Goal: Task Accomplishment & Management: Complete application form

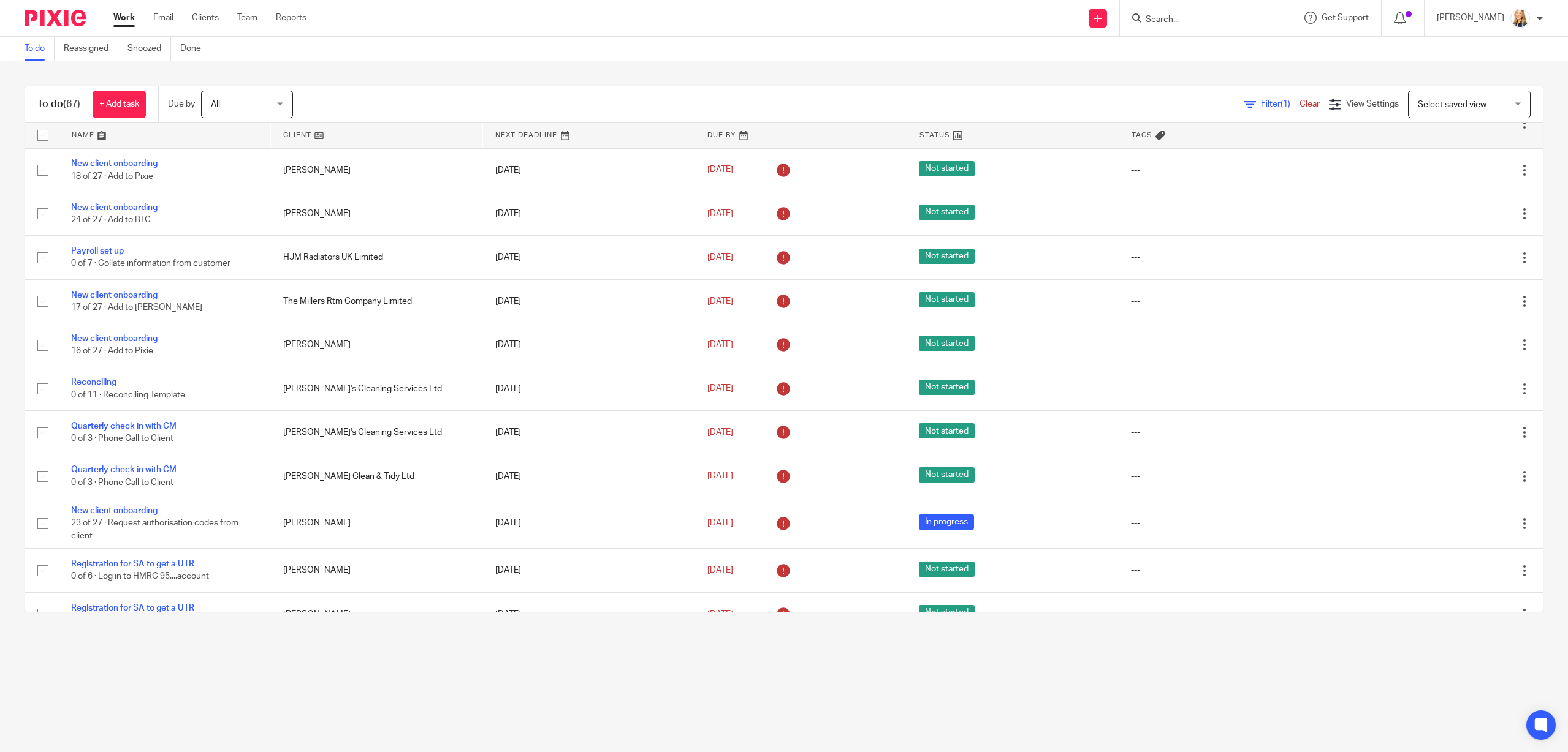
scroll to position [1913, 0]
click at [1194, 16] on input "Search" at bounding box center [1200, 20] width 110 height 11
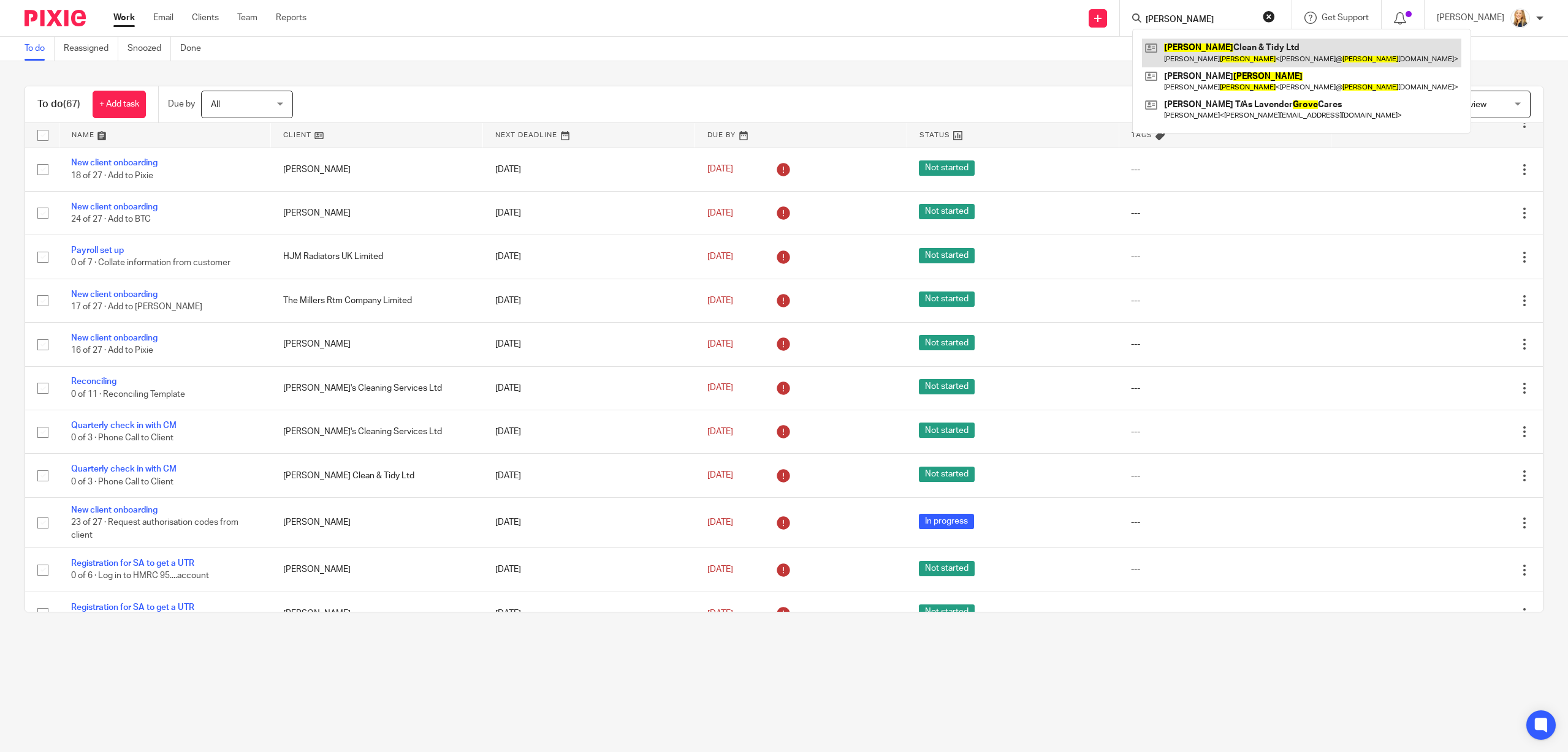
type input "Groves"
click at [1233, 46] on link at bounding box center [1301, 52] width 320 height 28
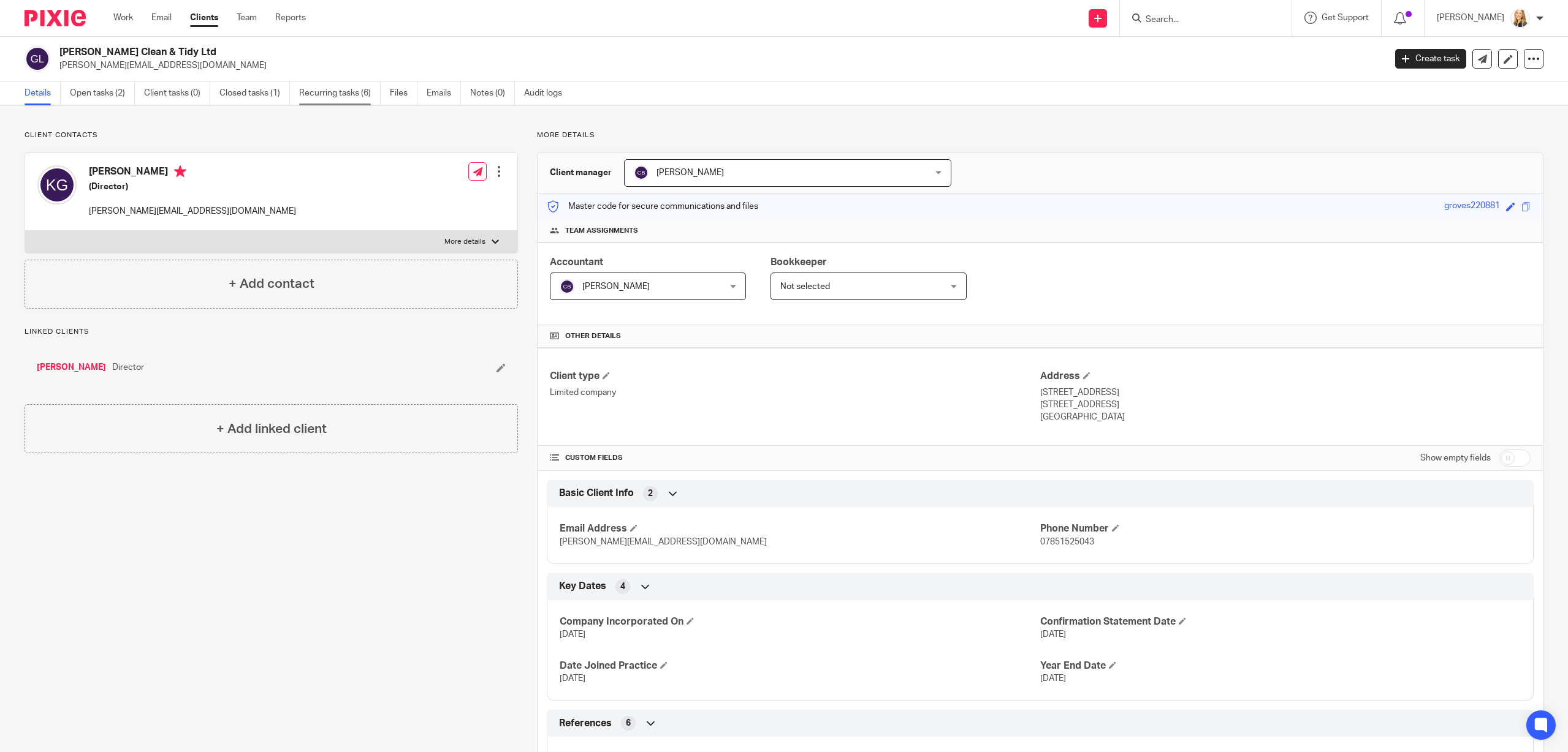
click at [324, 91] on link "Recurring tasks (6)" at bounding box center [339, 93] width 81 height 24
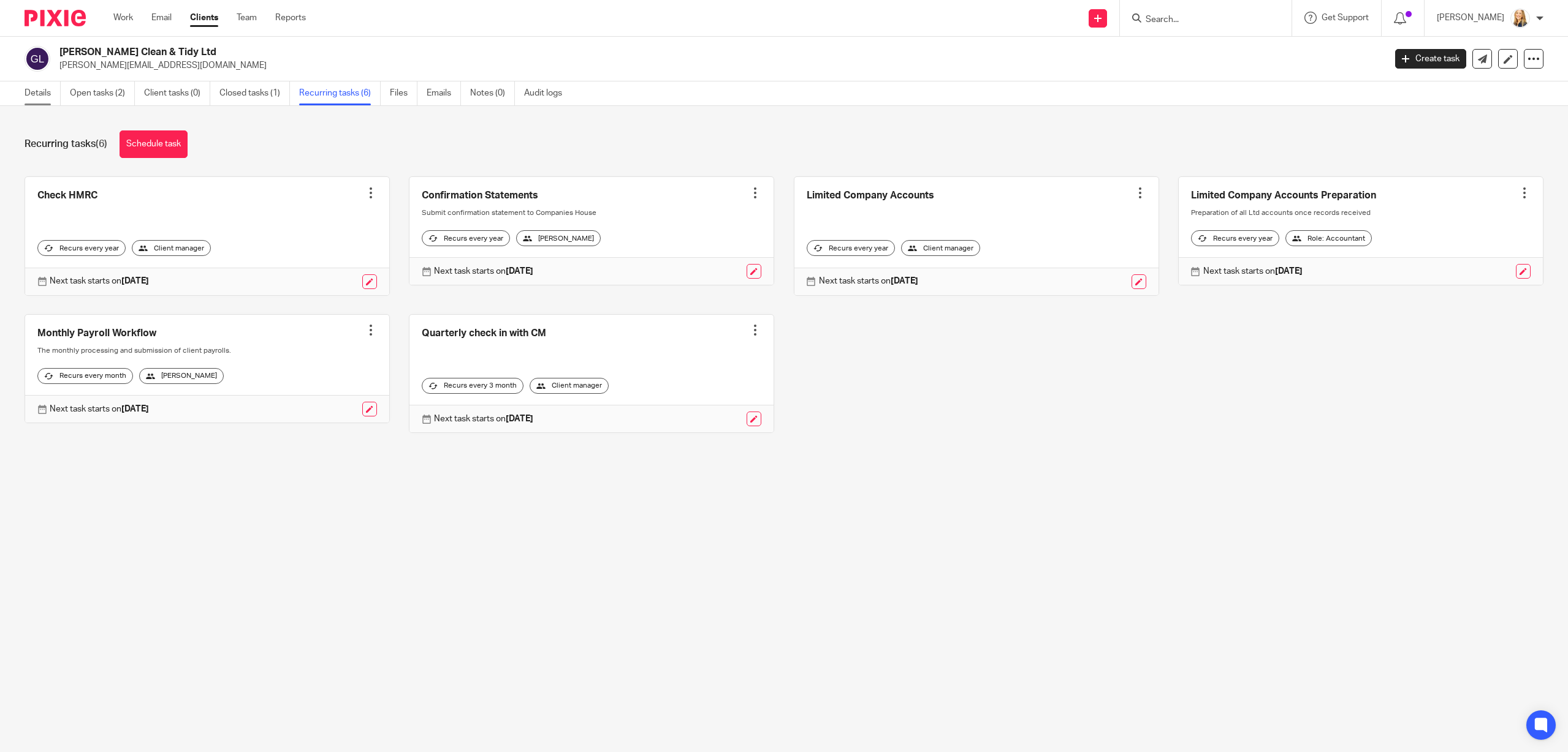
click at [40, 96] on link "Details" at bounding box center [43, 93] width 36 height 24
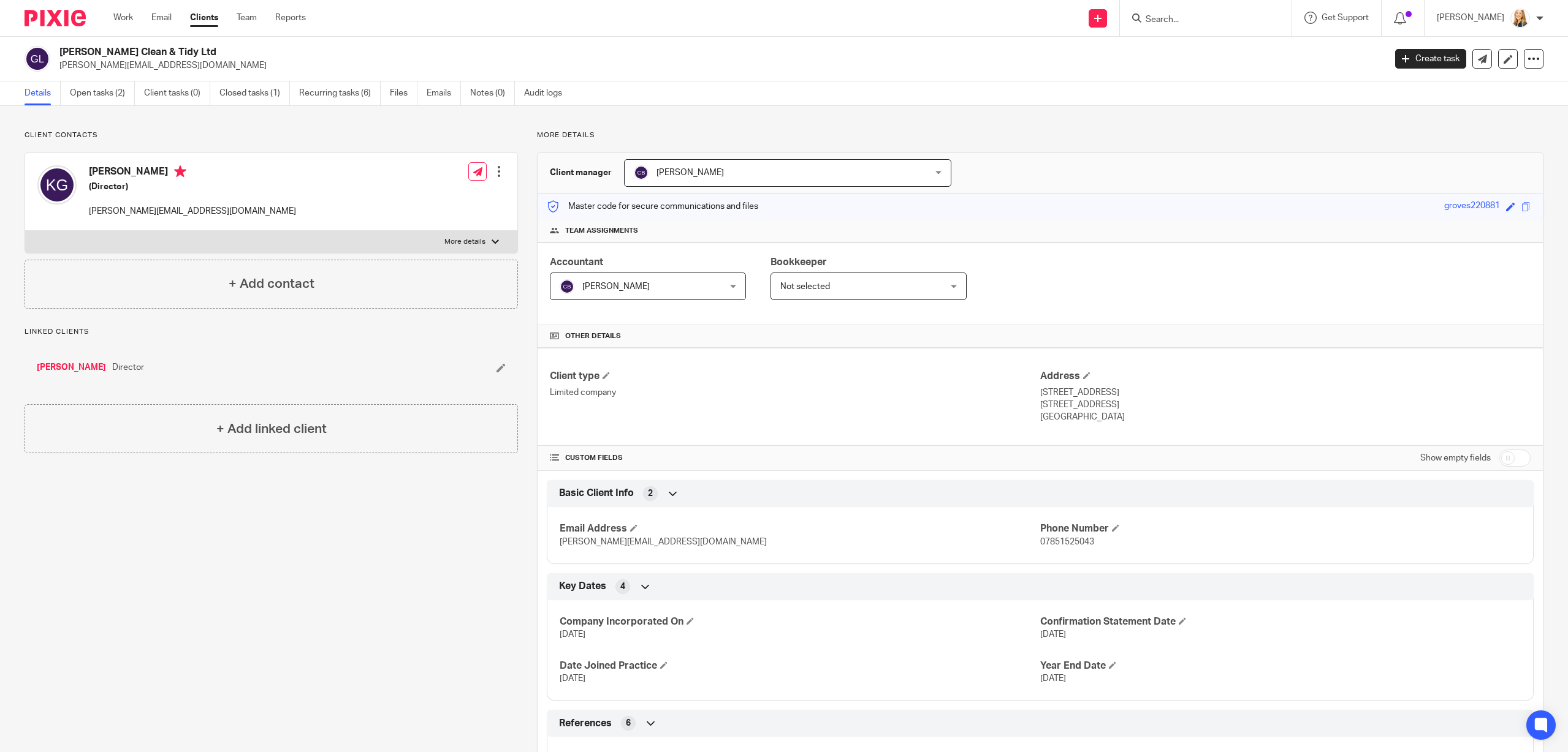
click at [1178, 24] on input "Search" at bounding box center [1200, 20] width 110 height 11
type input "Pleth"
click at [1209, 52] on link at bounding box center [1245, 52] width 207 height 28
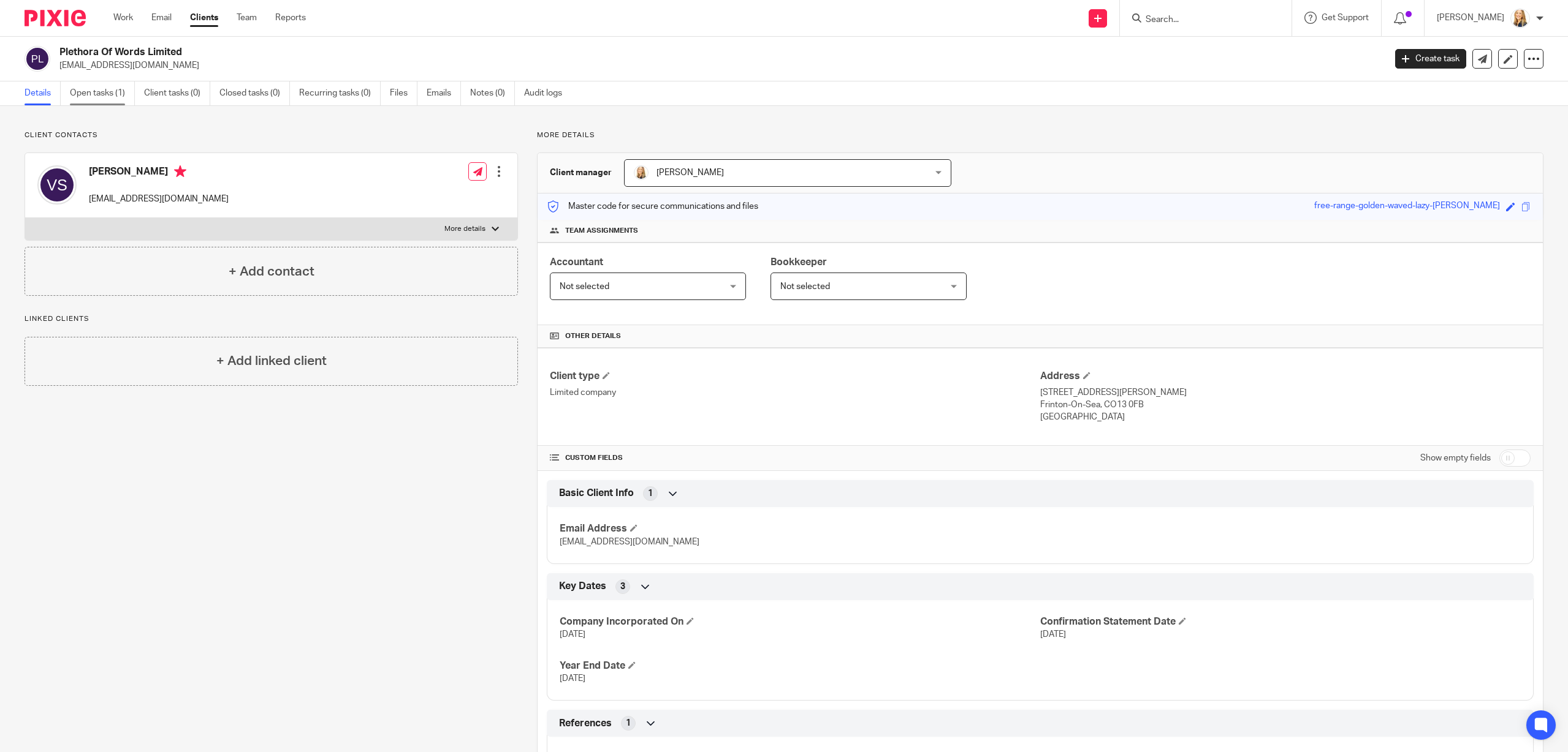
click at [84, 94] on link "Open tasks (1)" at bounding box center [102, 93] width 65 height 24
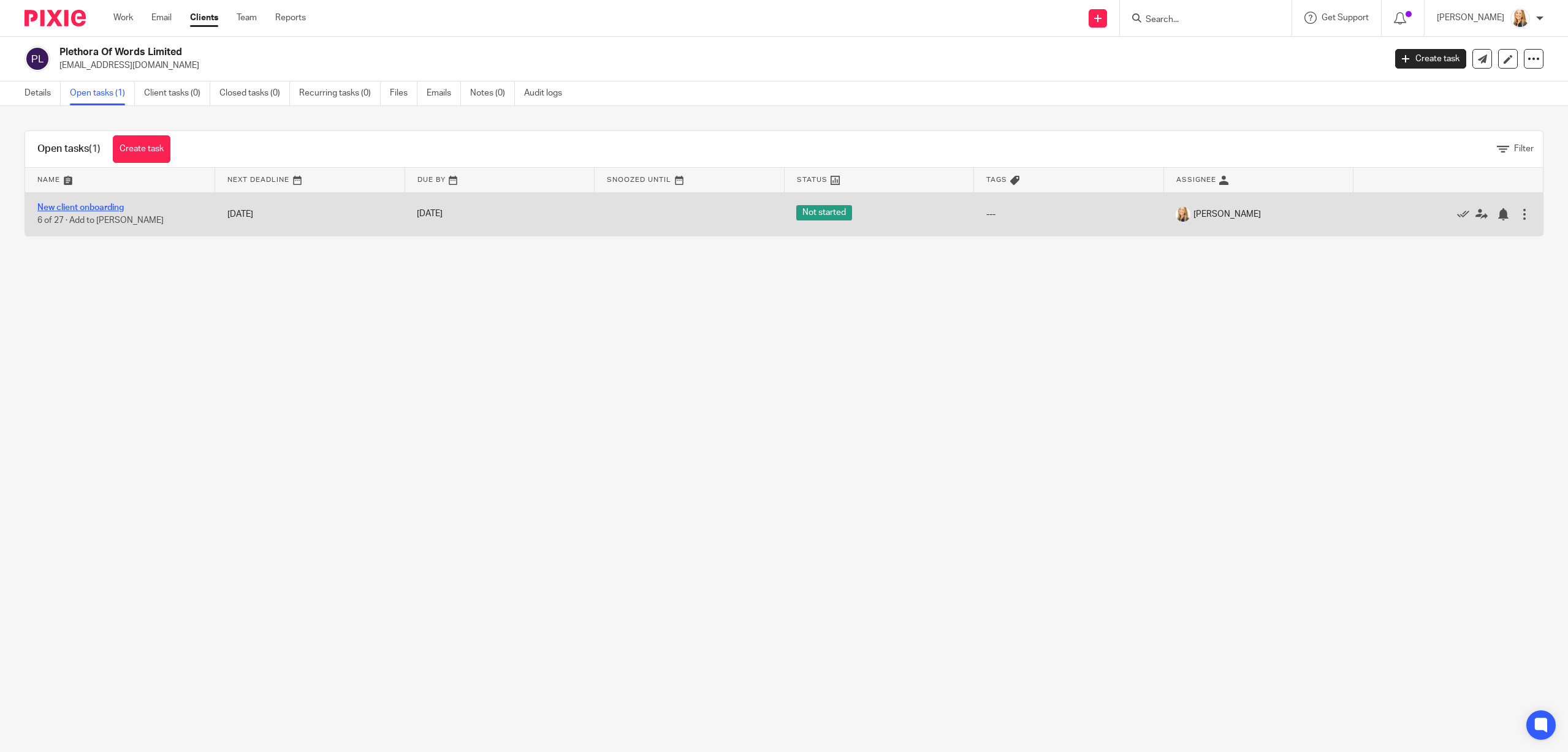
click at [65, 206] on link "New client onboarding" at bounding box center [80, 207] width 86 height 8
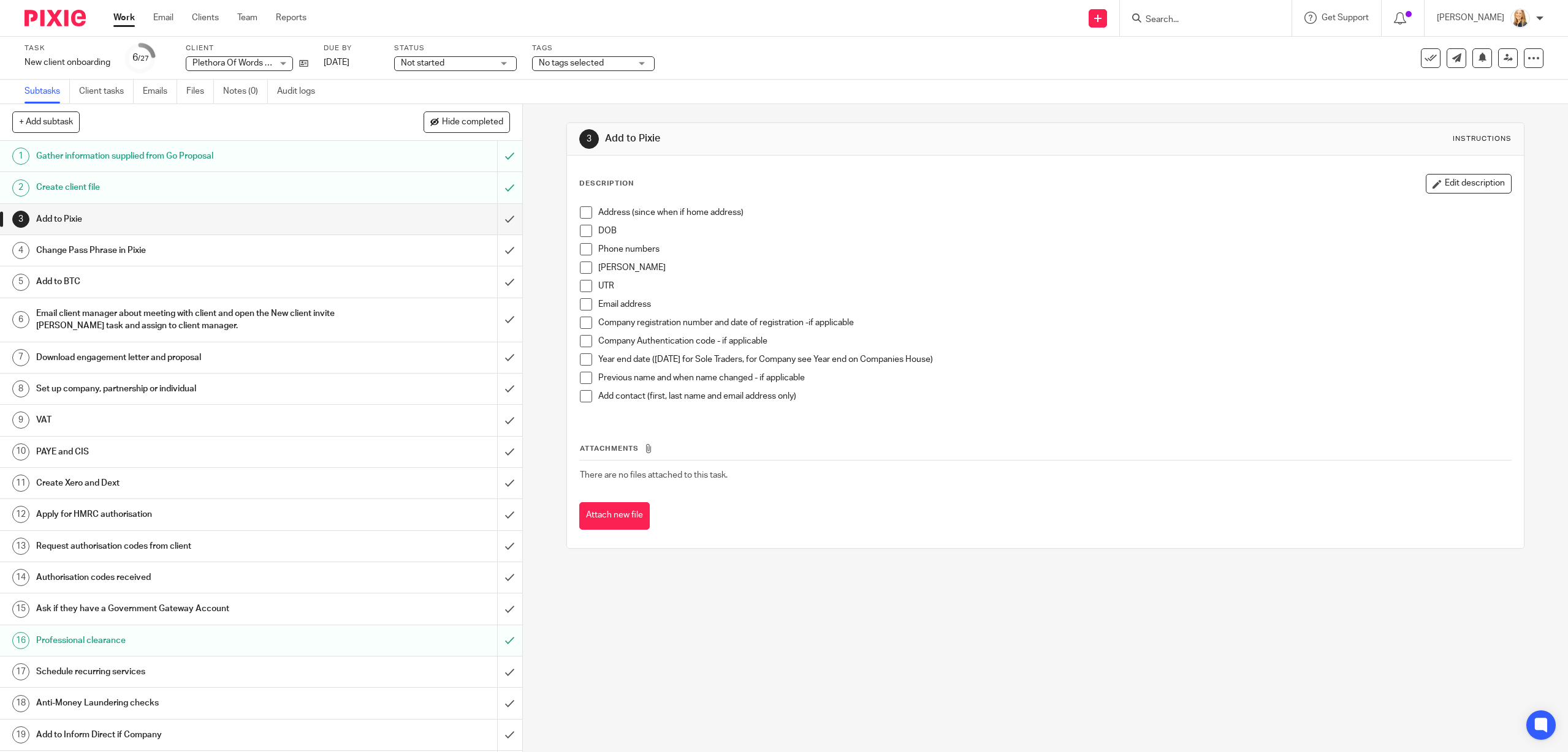
click at [436, 517] on div "Apply for HMRC authorisation" at bounding box center [261, 515] width 449 height 18
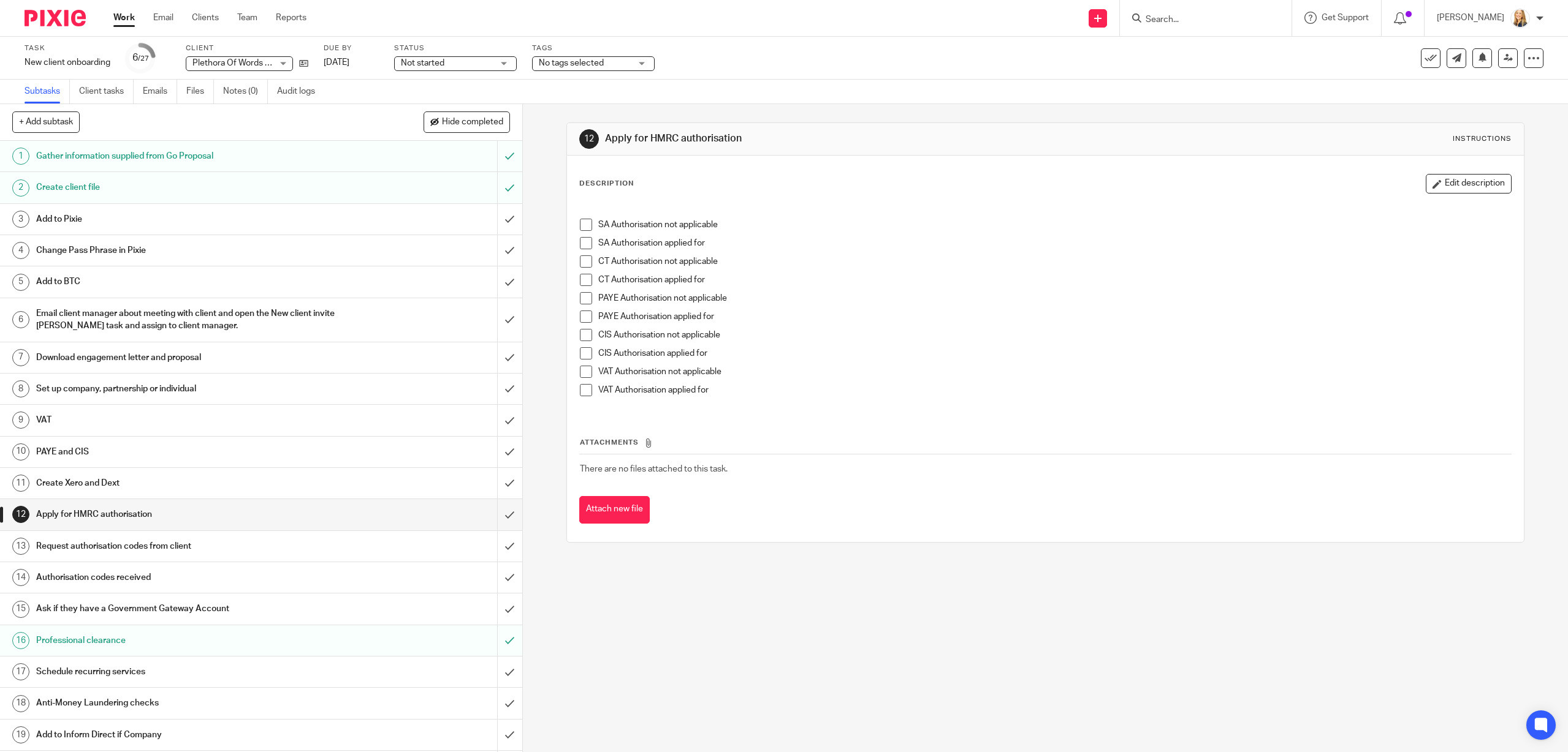
click at [585, 227] on span at bounding box center [587, 225] width 13 height 13
click at [591, 262] on span at bounding box center [587, 262] width 13 height 13
click at [588, 246] on span at bounding box center [587, 243] width 13 height 13
click at [586, 226] on span at bounding box center [587, 225] width 13 height 13
click at [588, 262] on span at bounding box center [587, 262] width 13 height 13
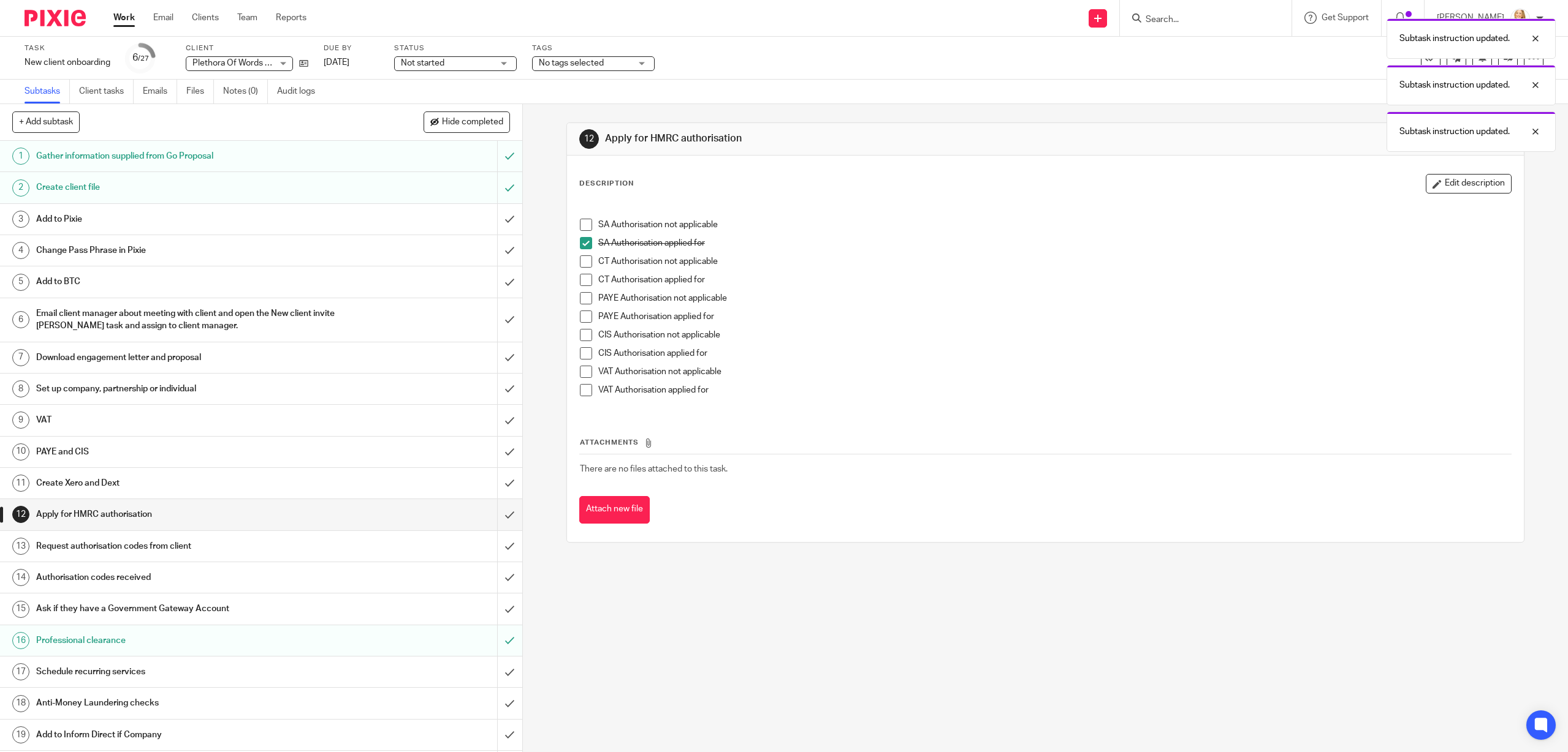
click at [588, 278] on span at bounding box center [587, 281] width 13 height 13
click at [589, 319] on span at bounding box center [587, 317] width 13 height 13
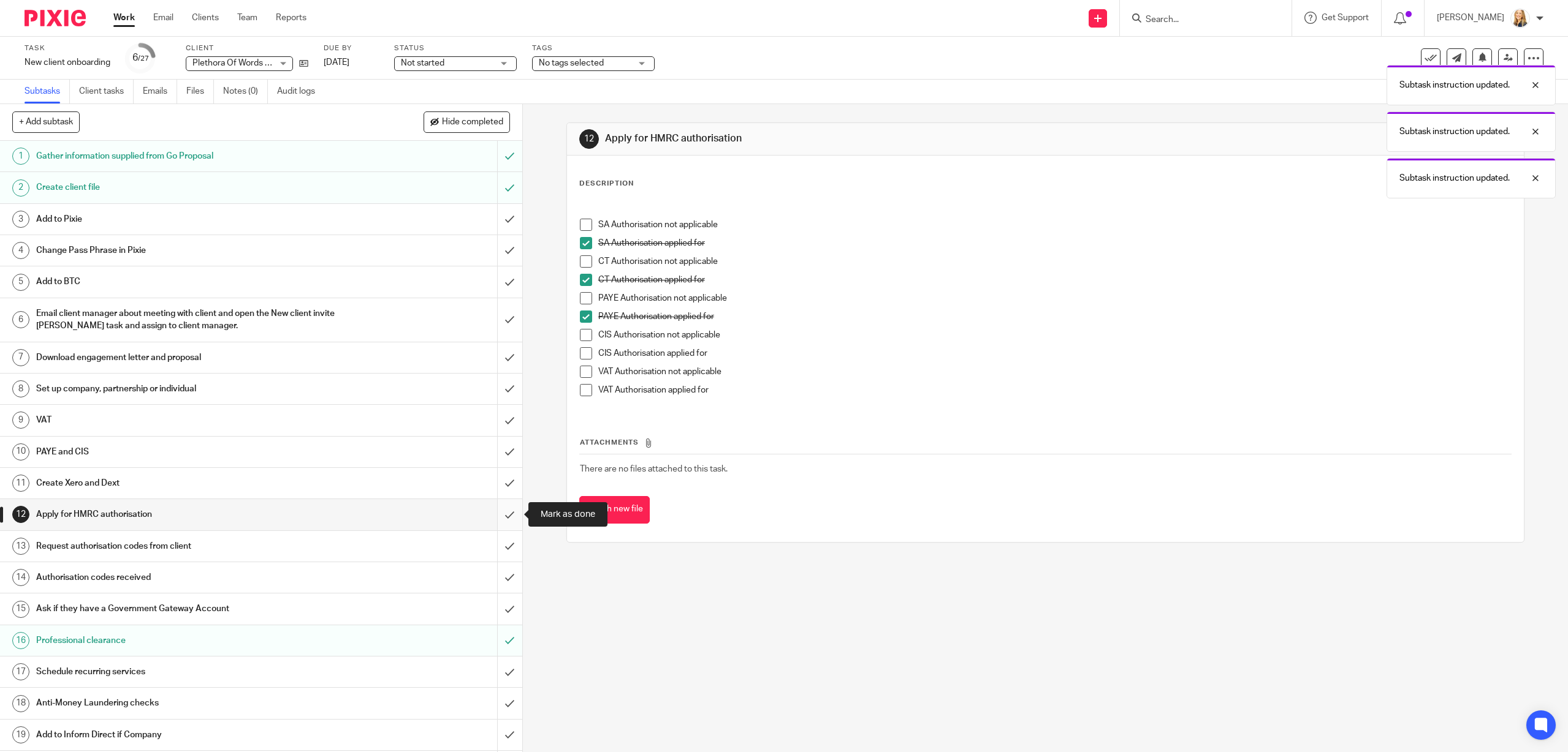
click at [511, 514] on input "submit" at bounding box center [261, 515] width 522 height 31
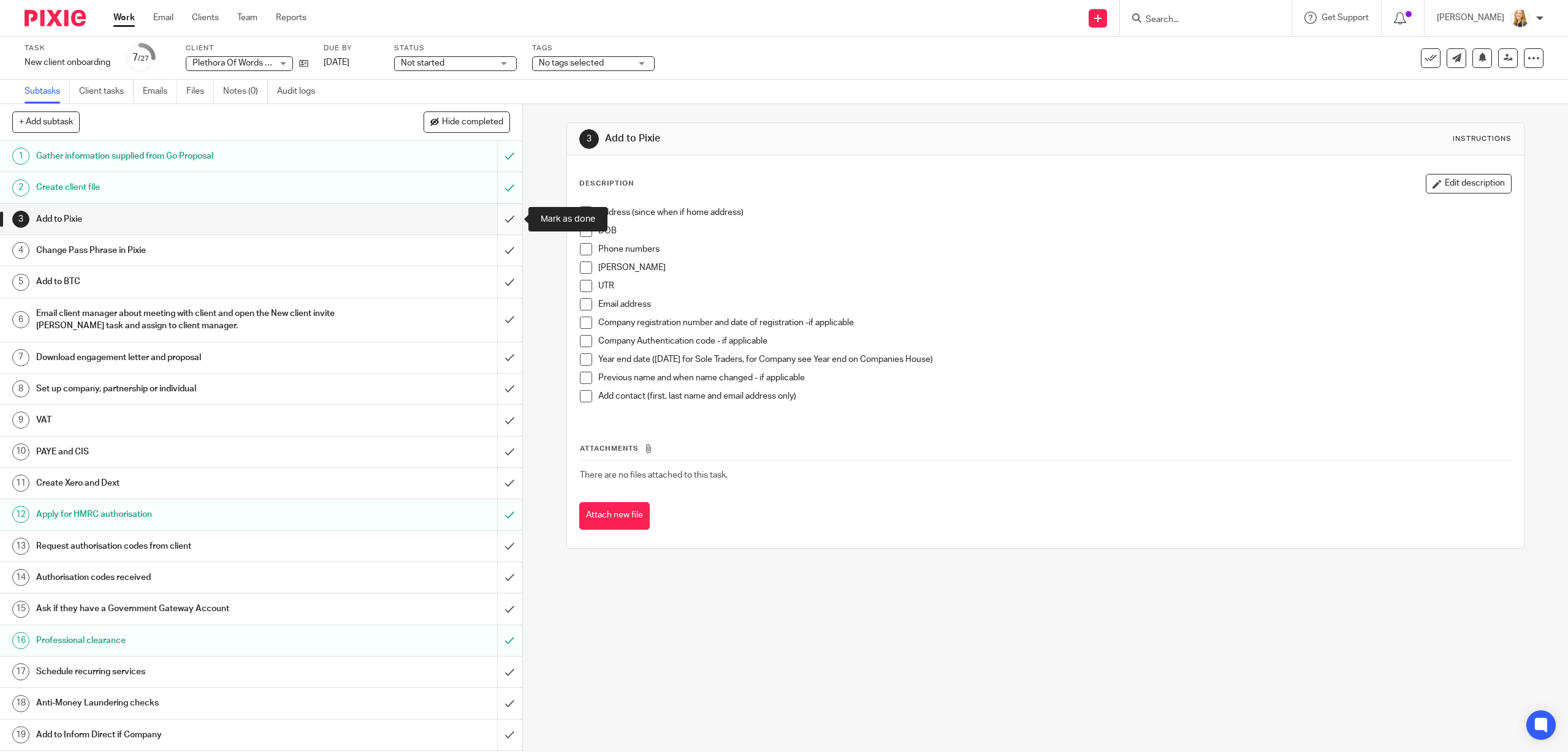
click at [511, 220] on input "submit" at bounding box center [261, 219] width 522 height 31
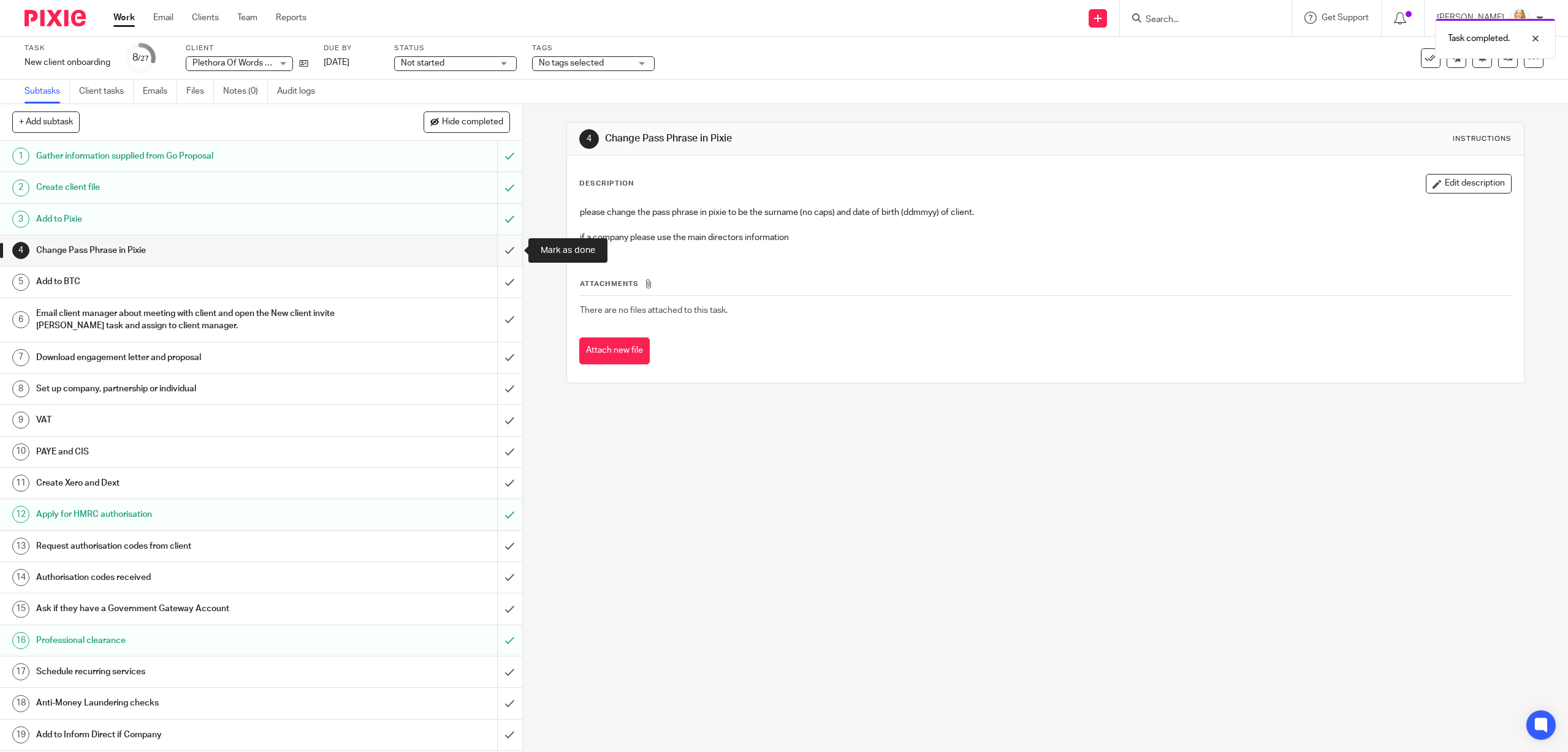
click at [514, 248] on input "submit" at bounding box center [261, 251] width 522 height 31
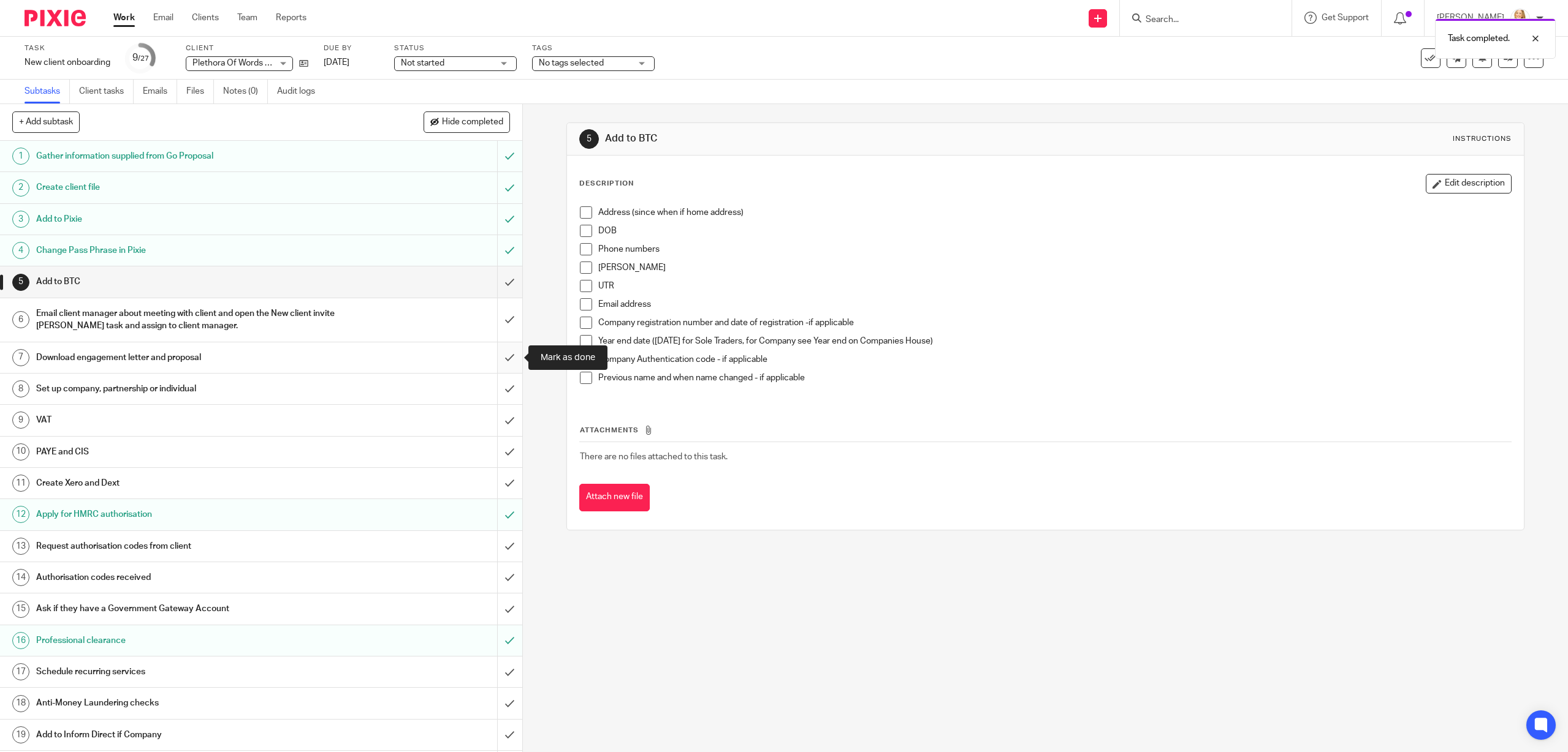
click at [512, 357] on input "submit" at bounding box center [261, 357] width 522 height 31
click at [506, 387] on input "submit" at bounding box center [261, 389] width 522 height 31
click at [510, 424] on input "submit" at bounding box center [261, 421] width 522 height 31
click at [510, 449] on input "submit" at bounding box center [261, 452] width 522 height 31
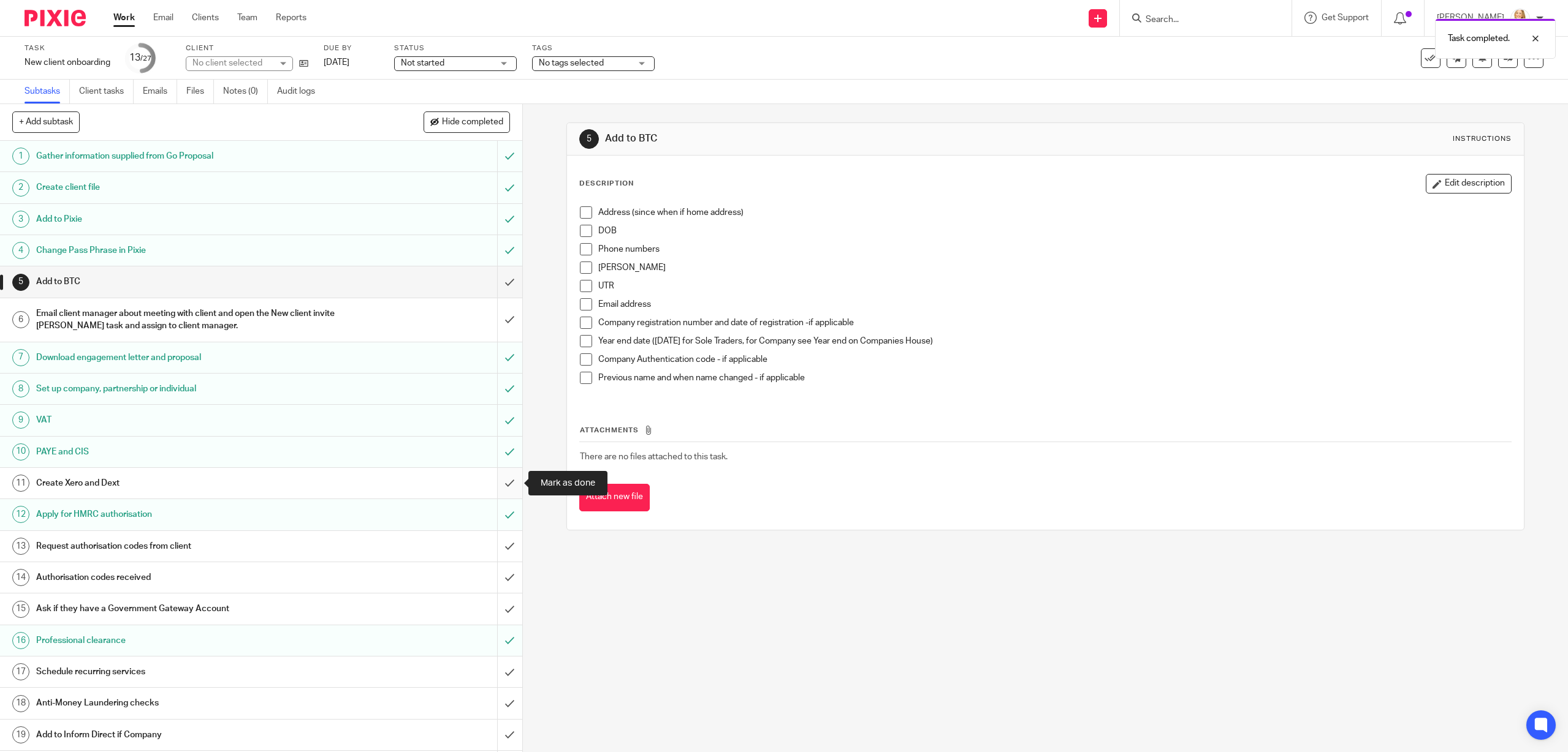
click at [511, 481] on input "submit" at bounding box center [261, 483] width 522 height 31
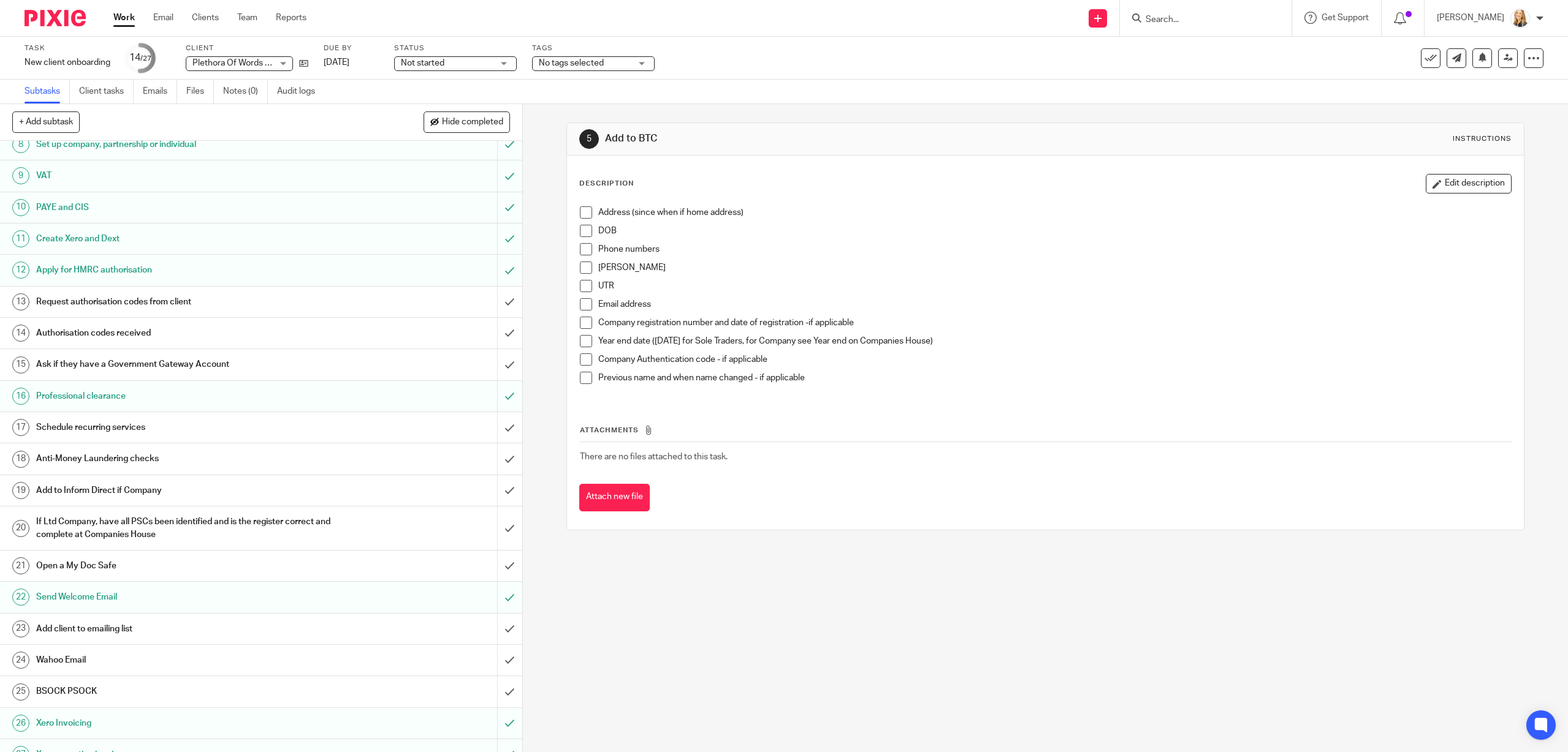
scroll to position [262, 0]
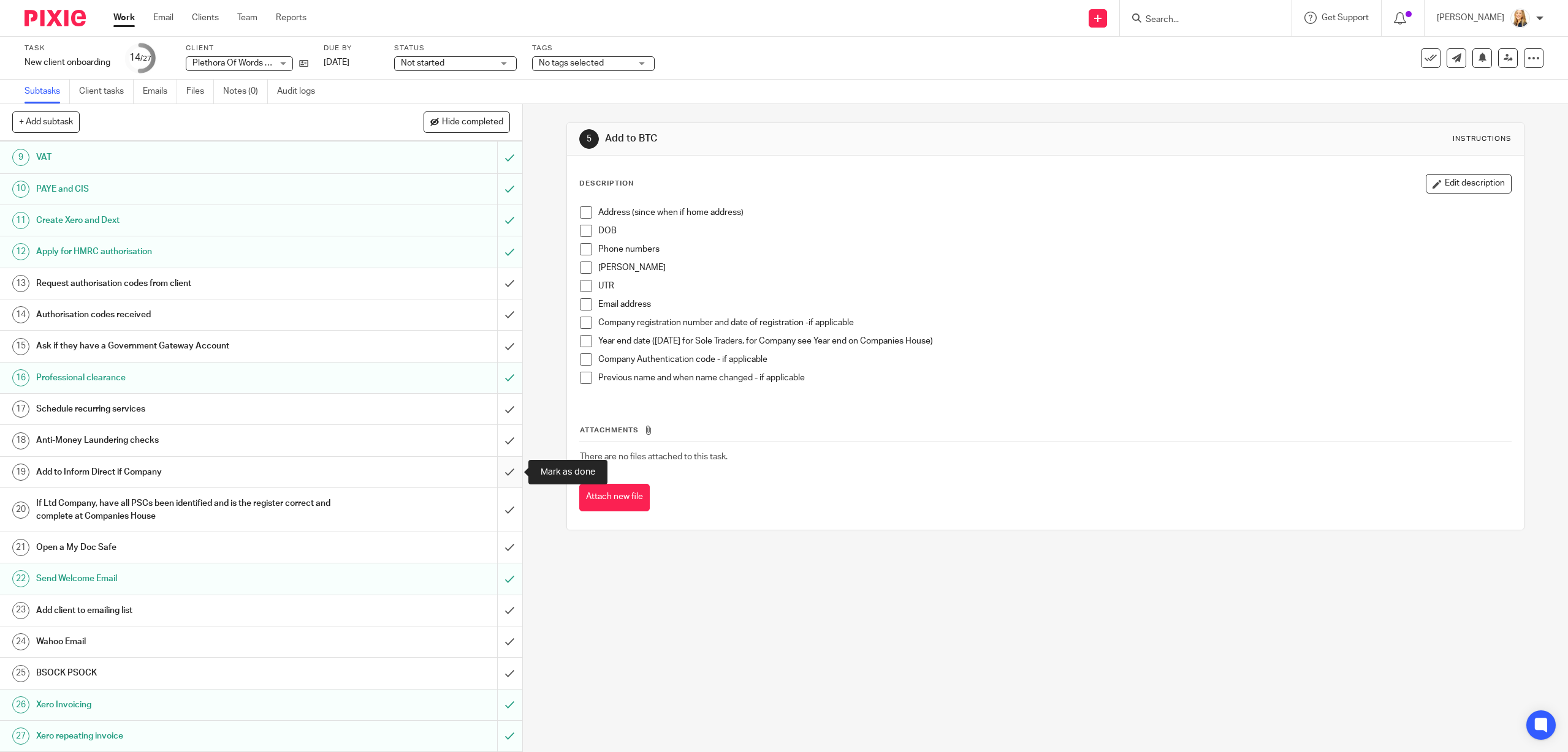
click at [511, 470] on input "submit" at bounding box center [261, 472] width 522 height 31
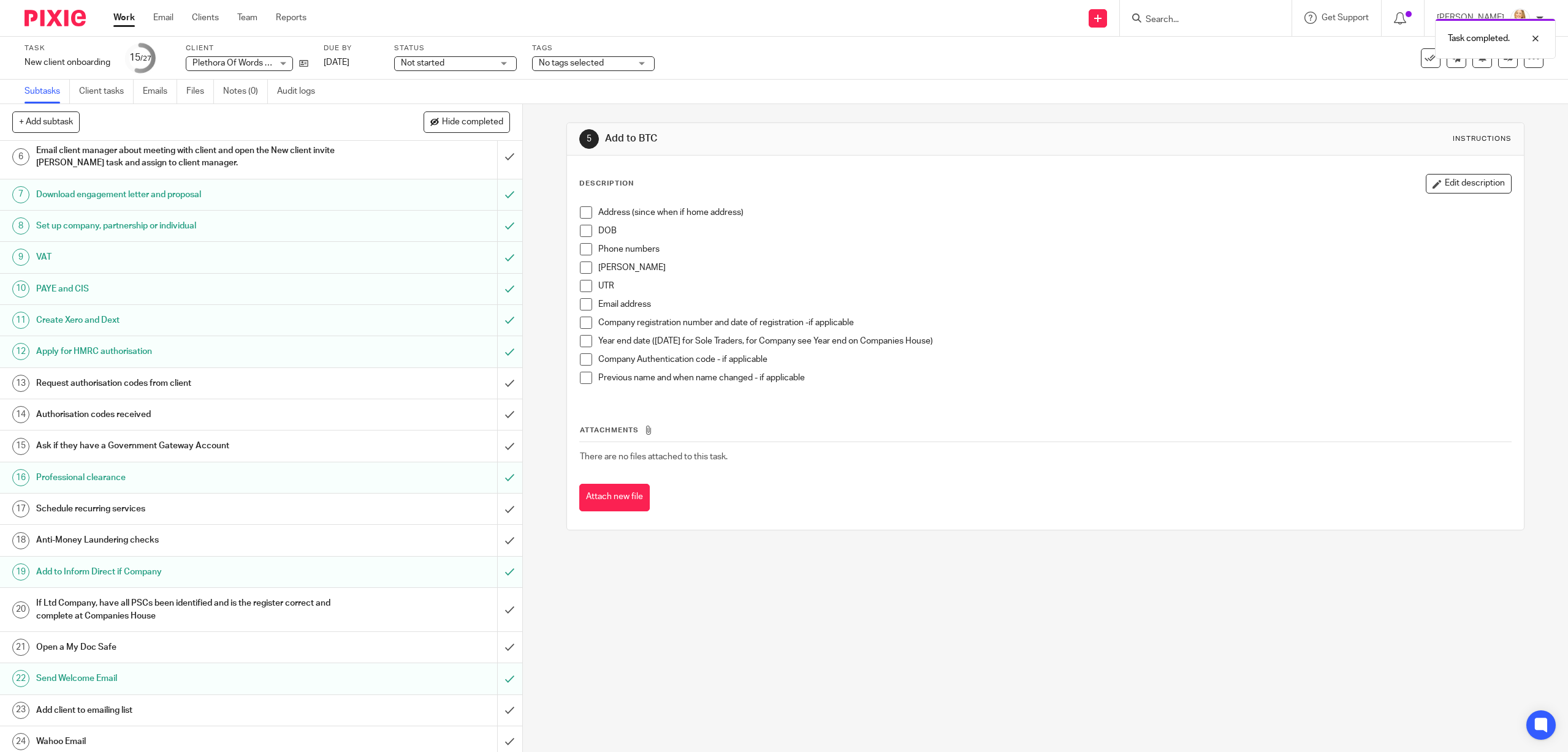
scroll to position [262, 0]
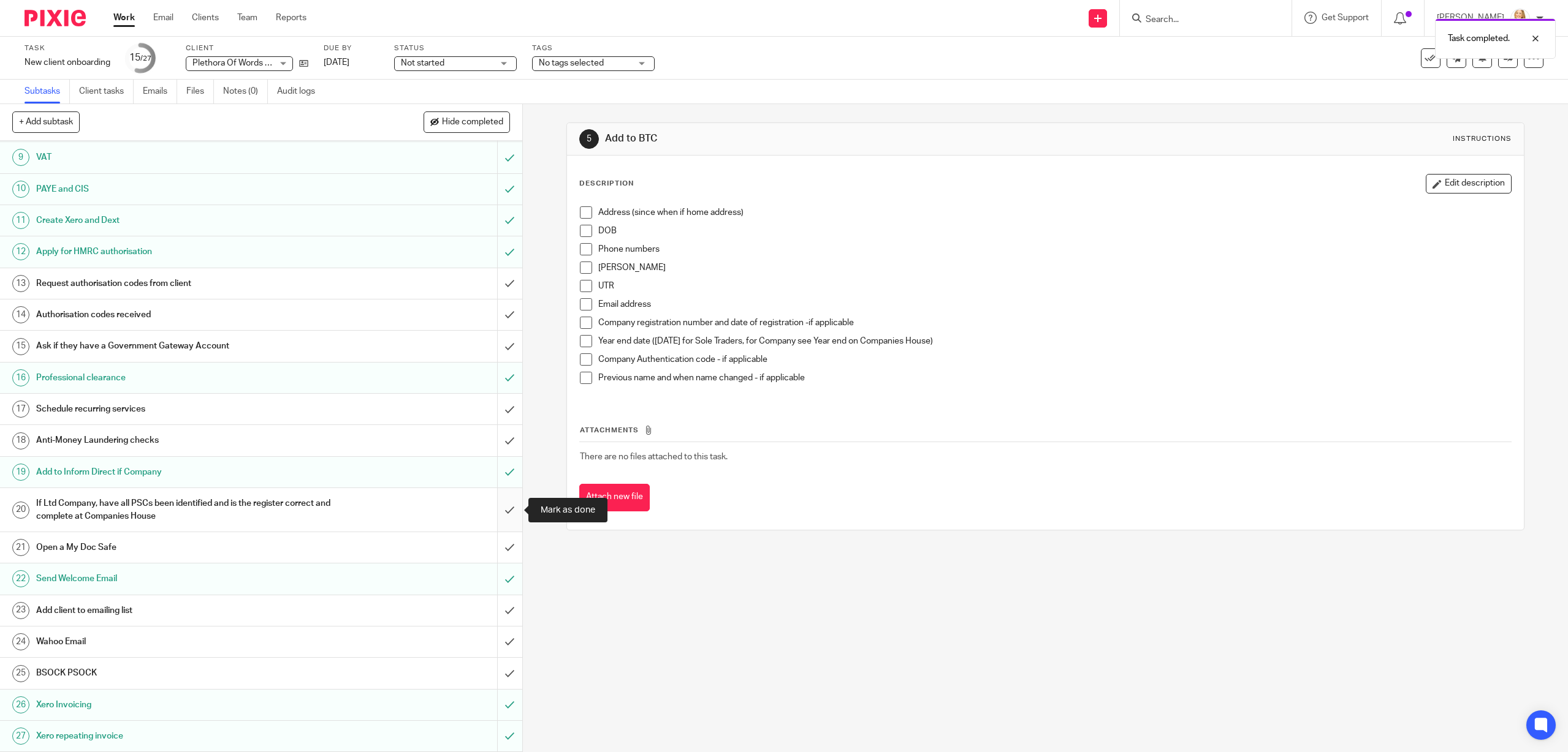
click at [507, 509] on input "submit" at bounding box center [261, 510] width 522 height 43
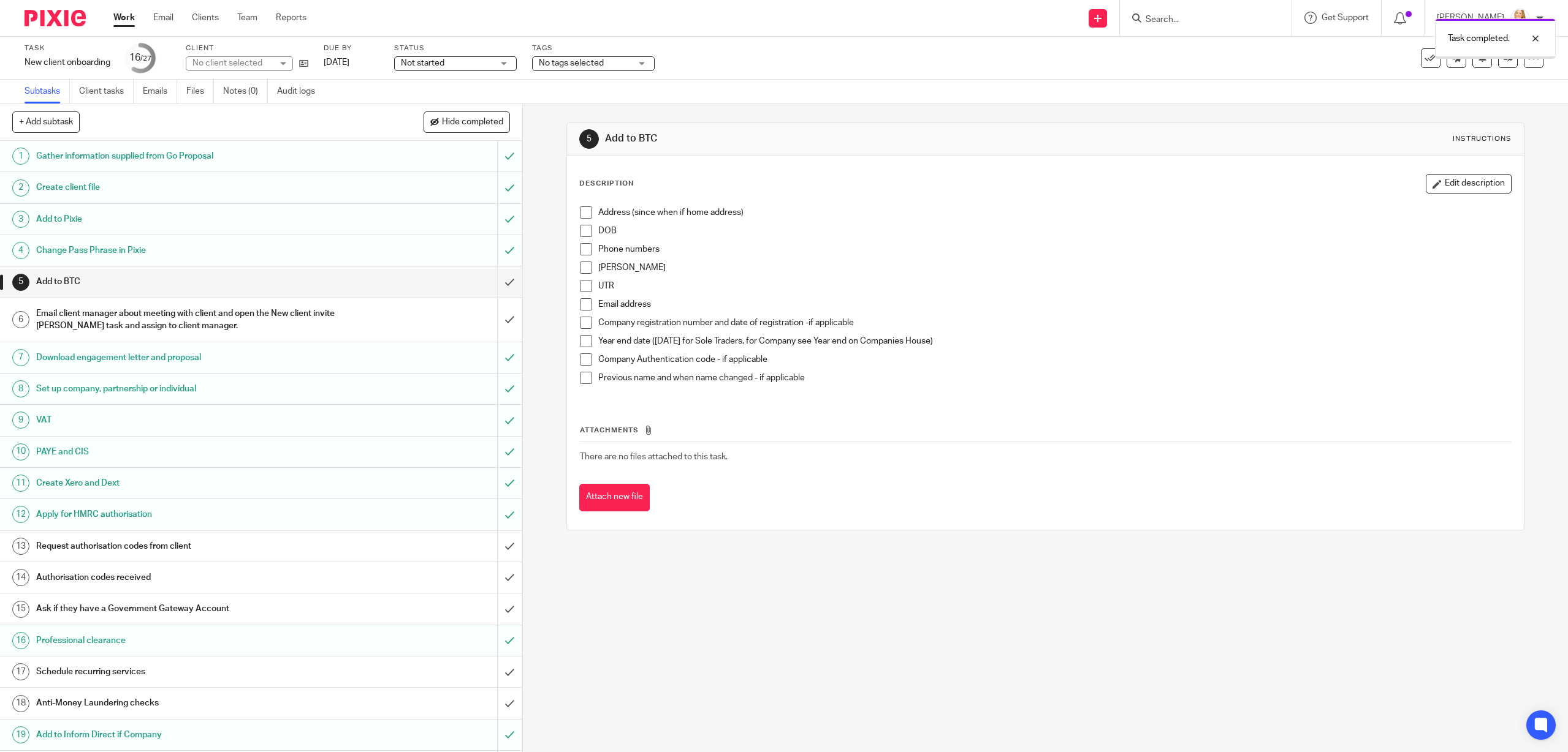
scroll to position [262, 0]
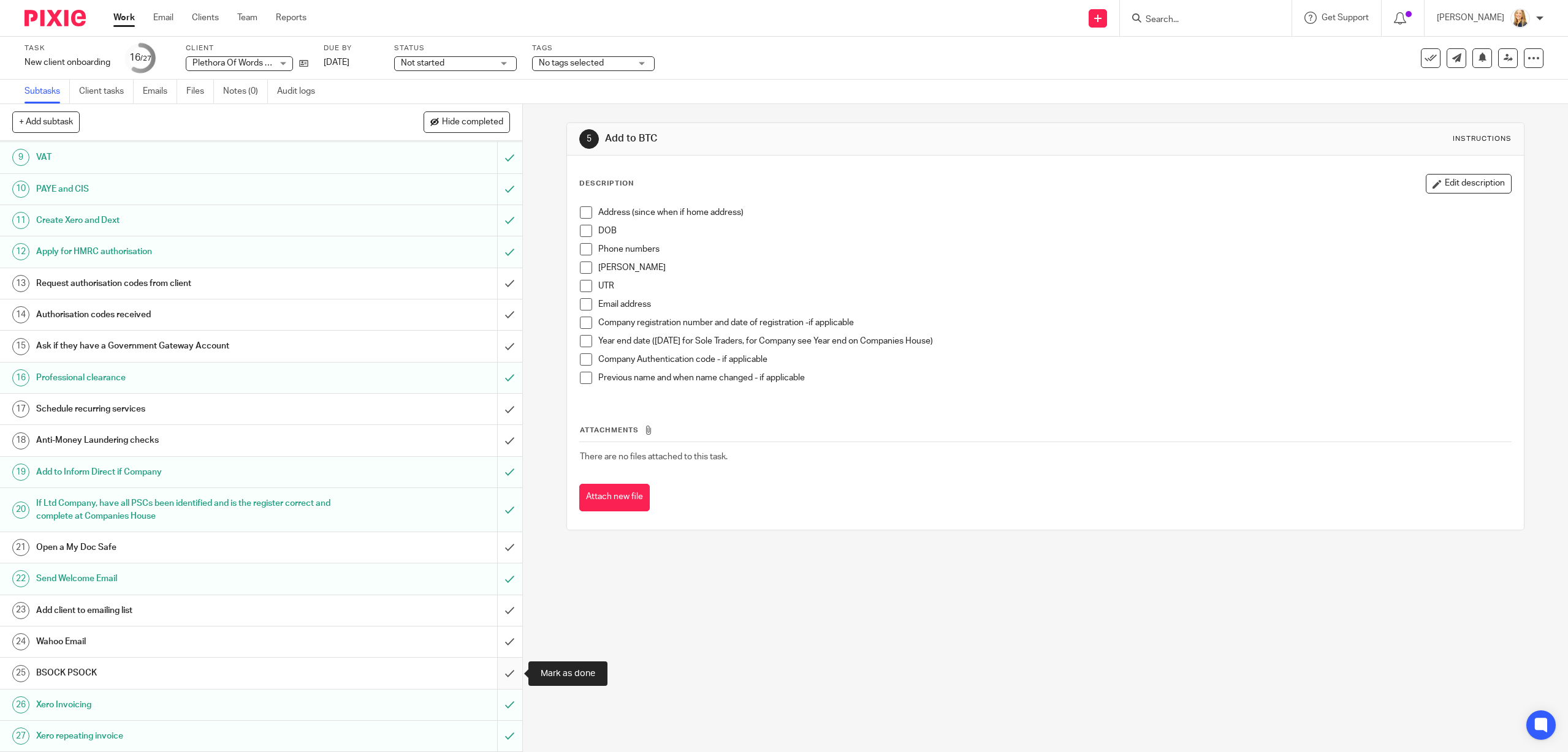
click at [509, 679] on input "submit" at bounding box center [261, 673] width 522 height 31
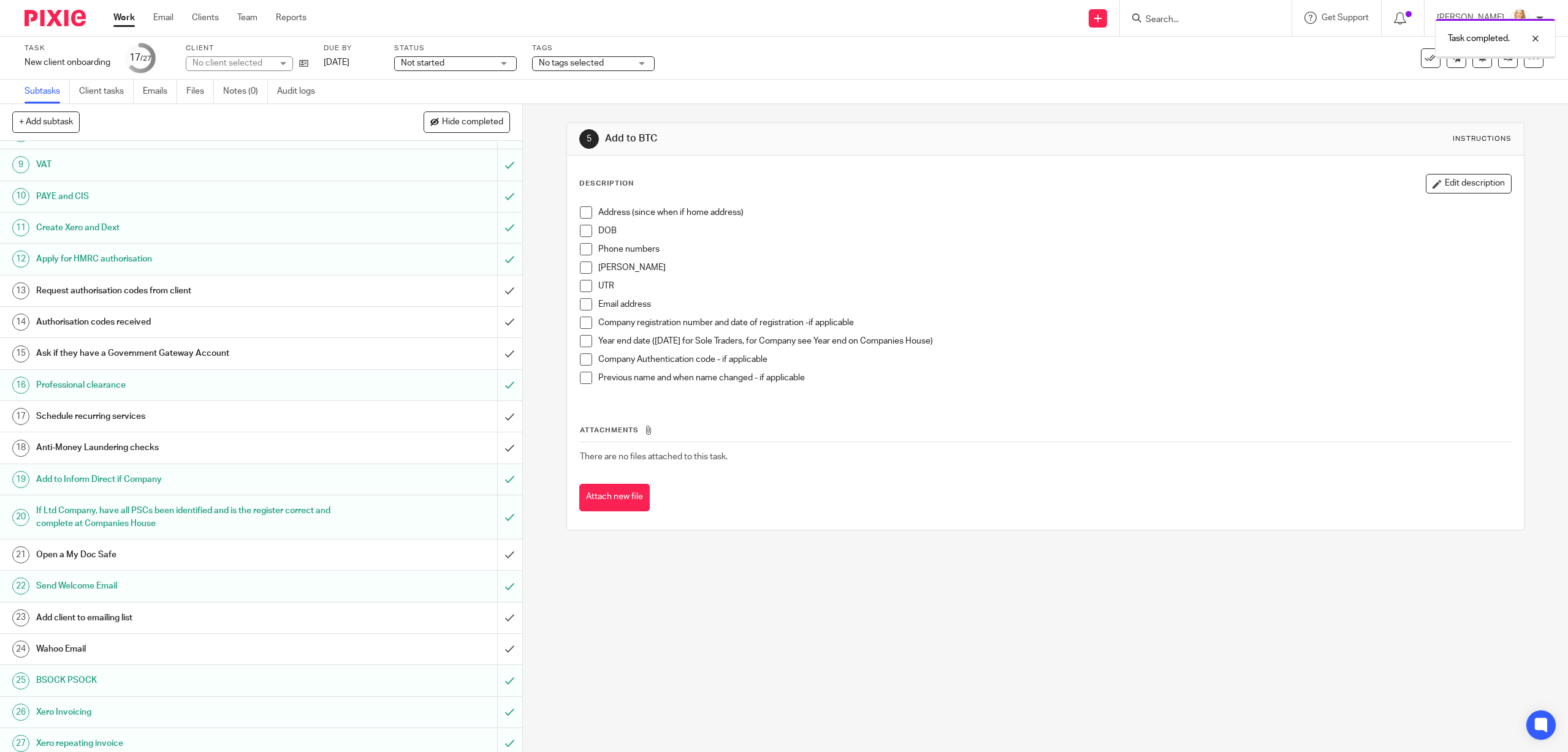
scroll to position [262, 0]
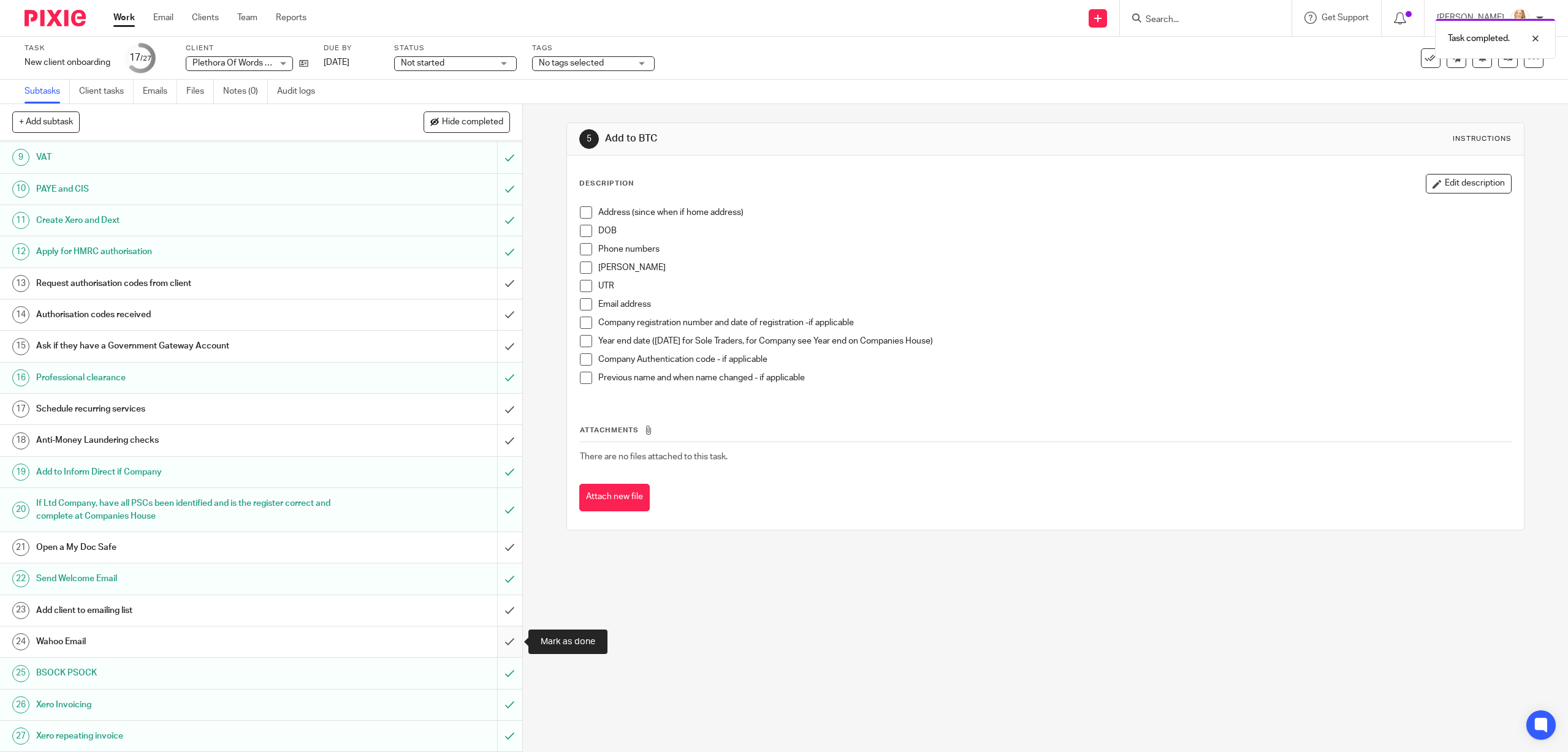
click at [511, 640] on input "submit" at bounding box center [261, 643] width 522 height 31
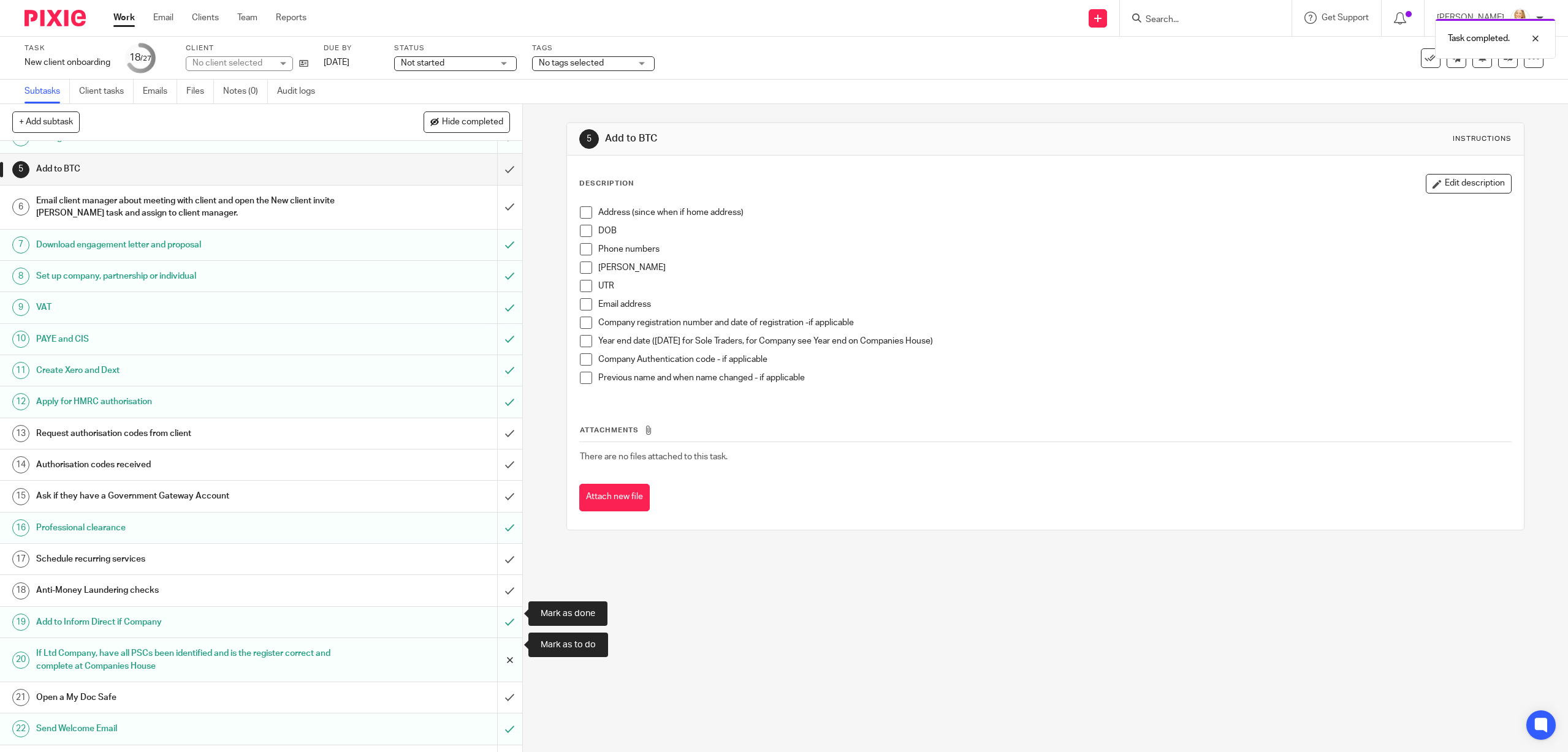
scroll to position [262, 0]
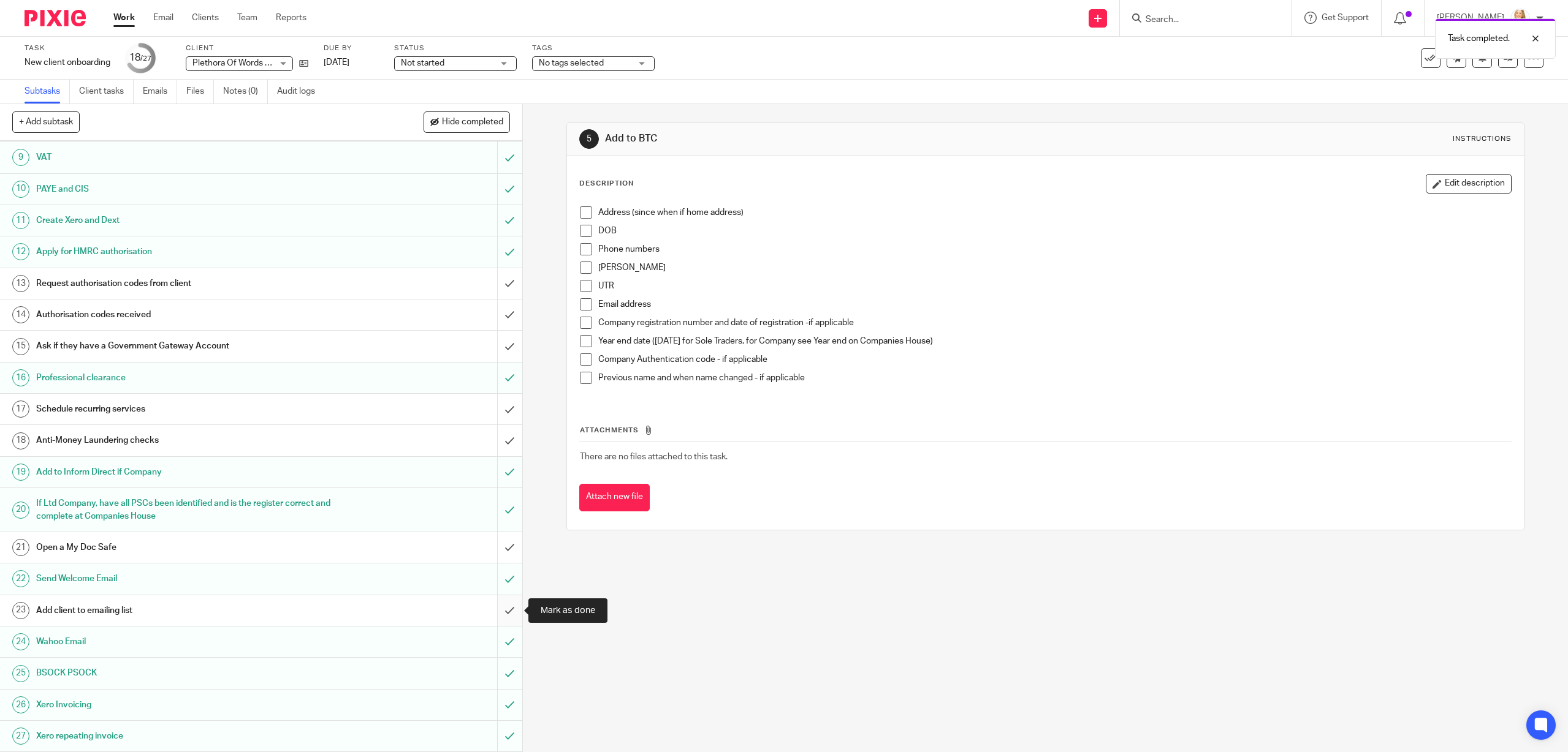
click at [510, 614] on input "submit" at bounding box center [261, 611] width 522 height 31
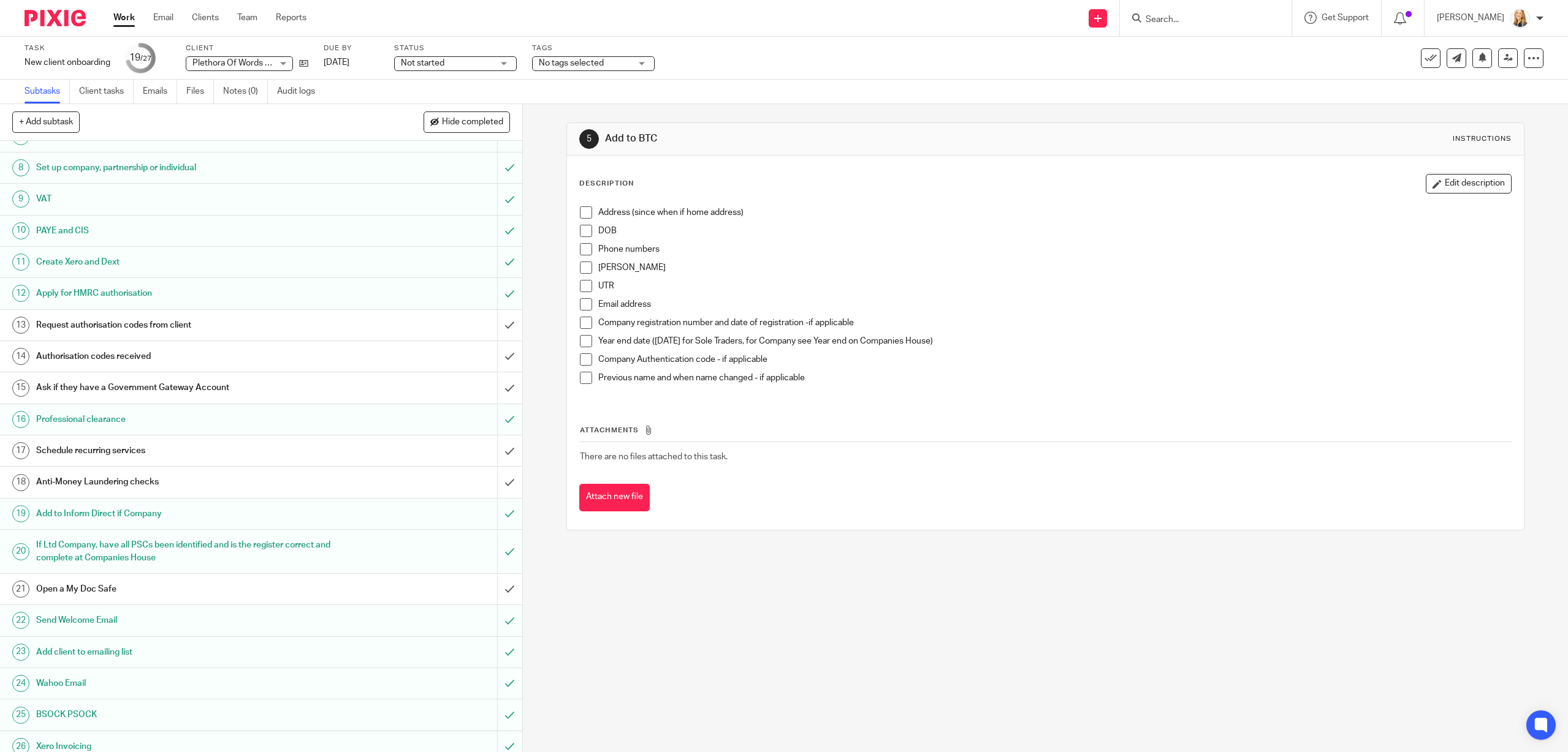
scroll to position [262, 0]
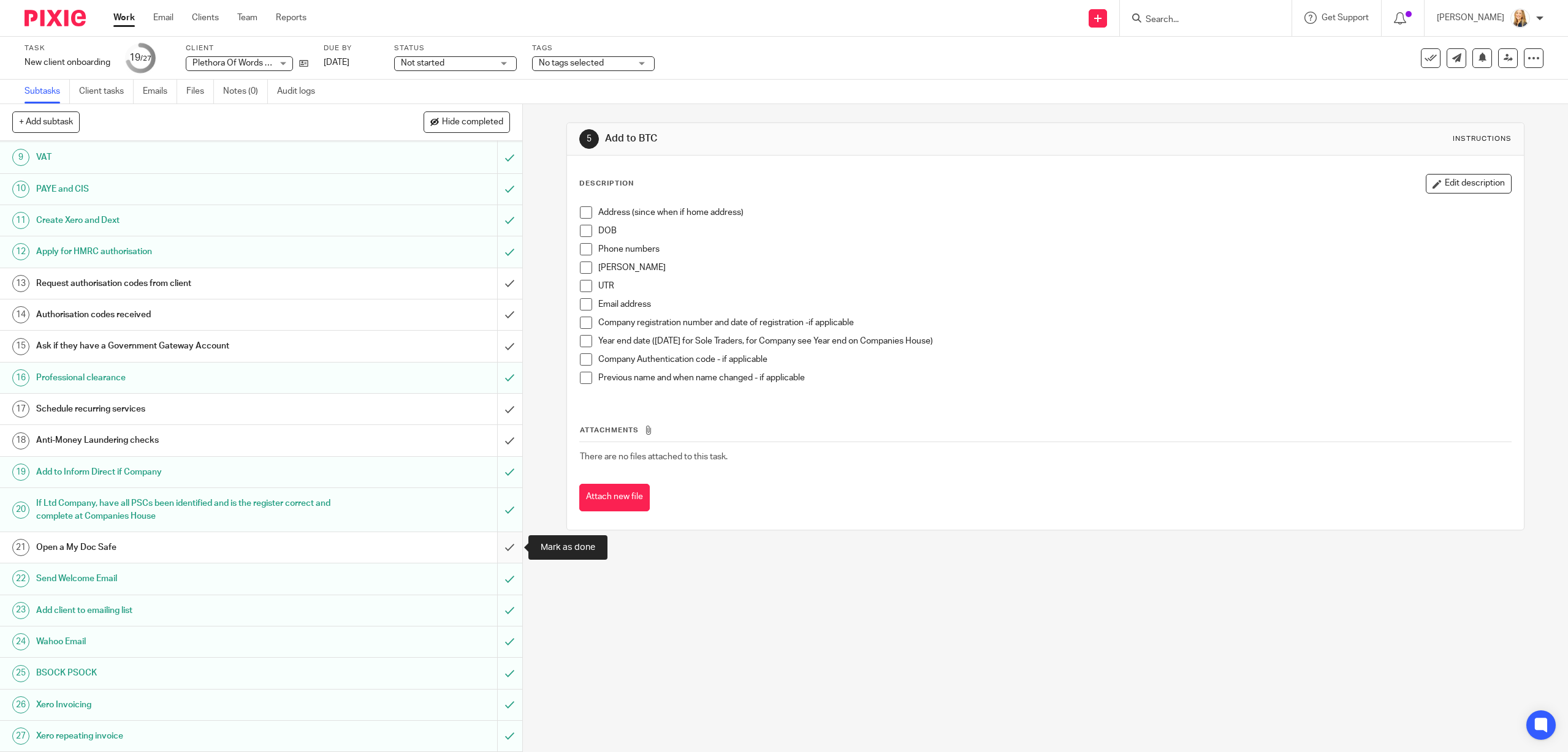
click at [506, 546] on input "submit" at bounding box center [261, 547] width 522 height 31
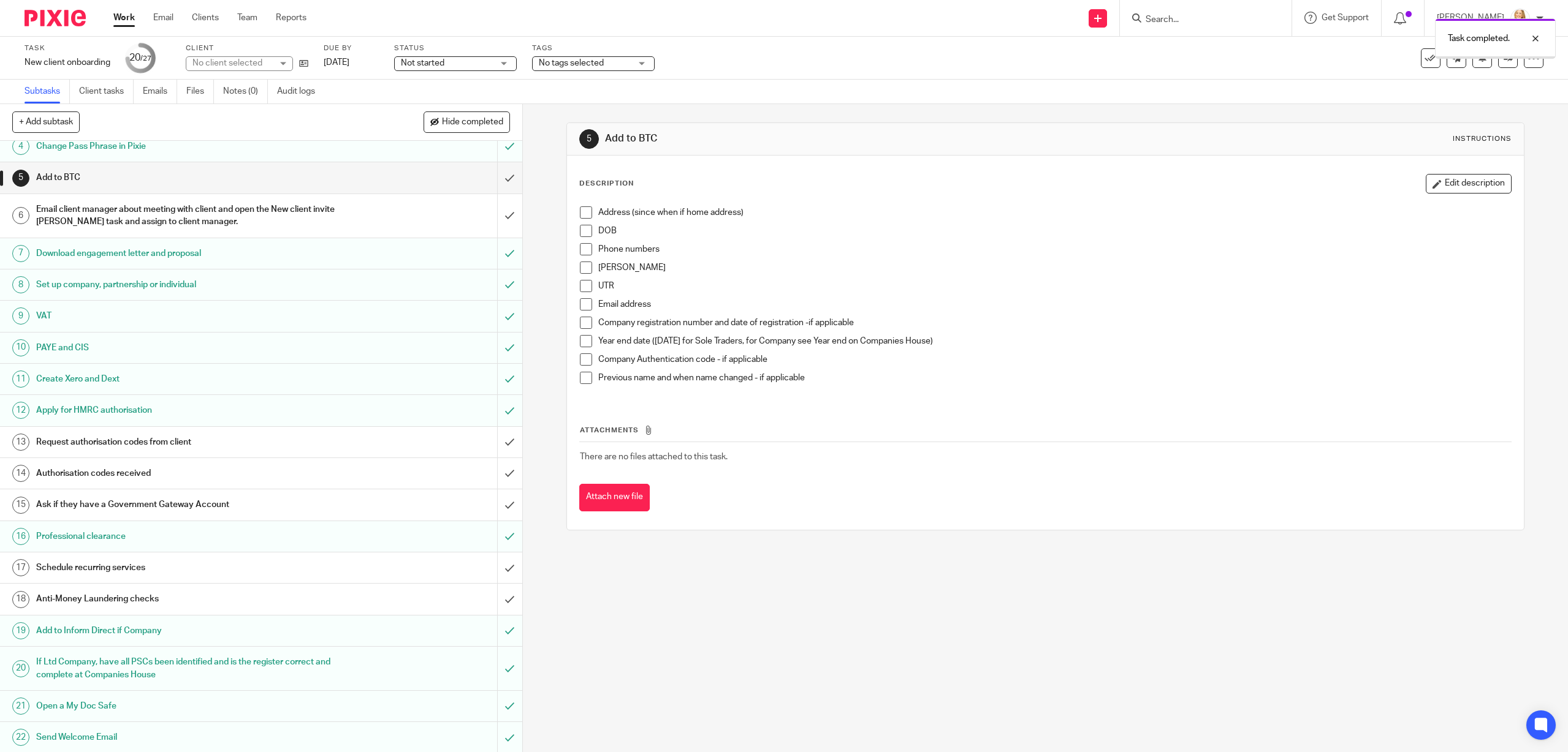
scroll to position [262, 0]
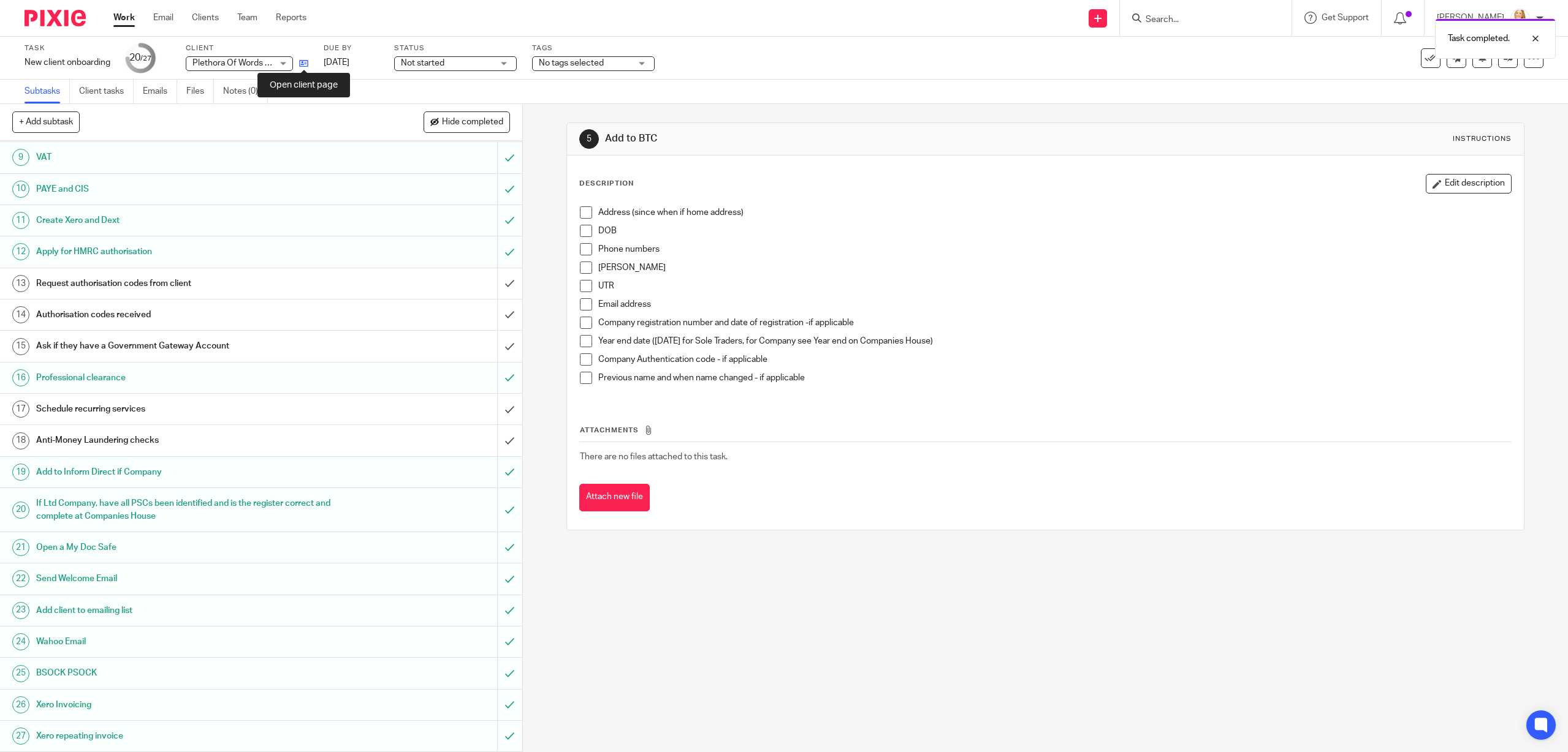
click at [301, 64] on icon at bounding box center [303, 63] width 9 height 9
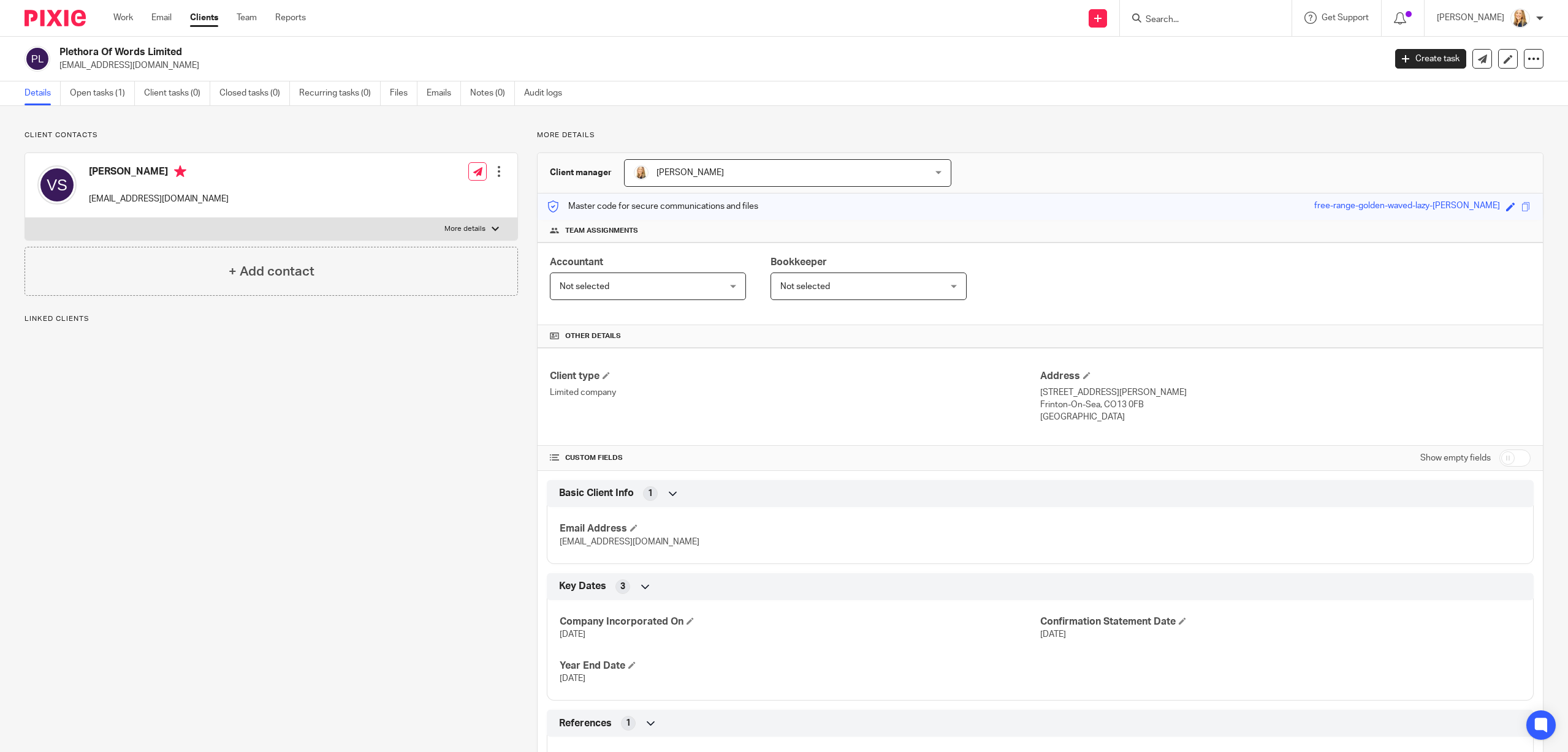
click at [1510, 456] on input "checkbox" at bounding box center [1515, 458] width 32 height 17
checkbox input "true"
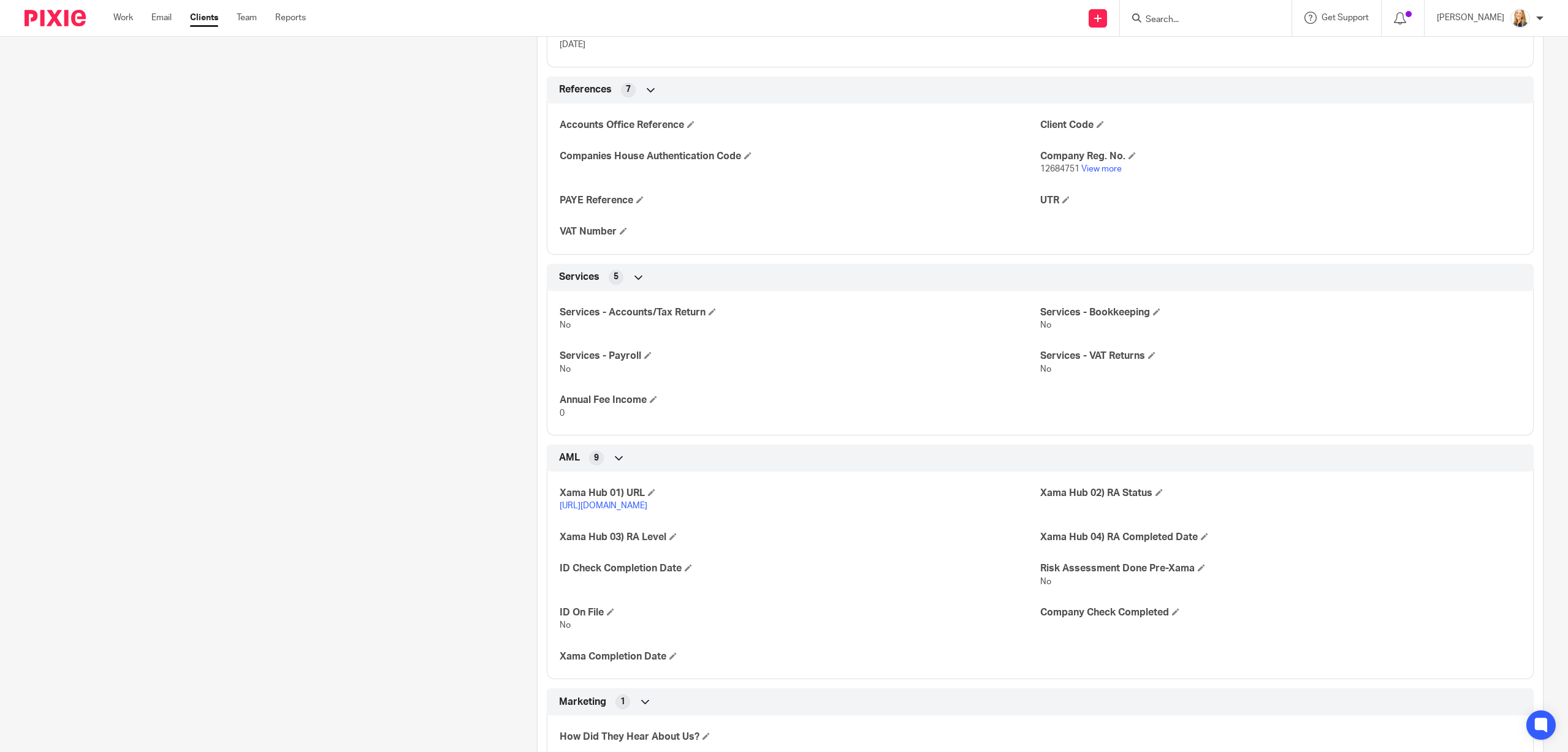
scroll to position [897, 0]
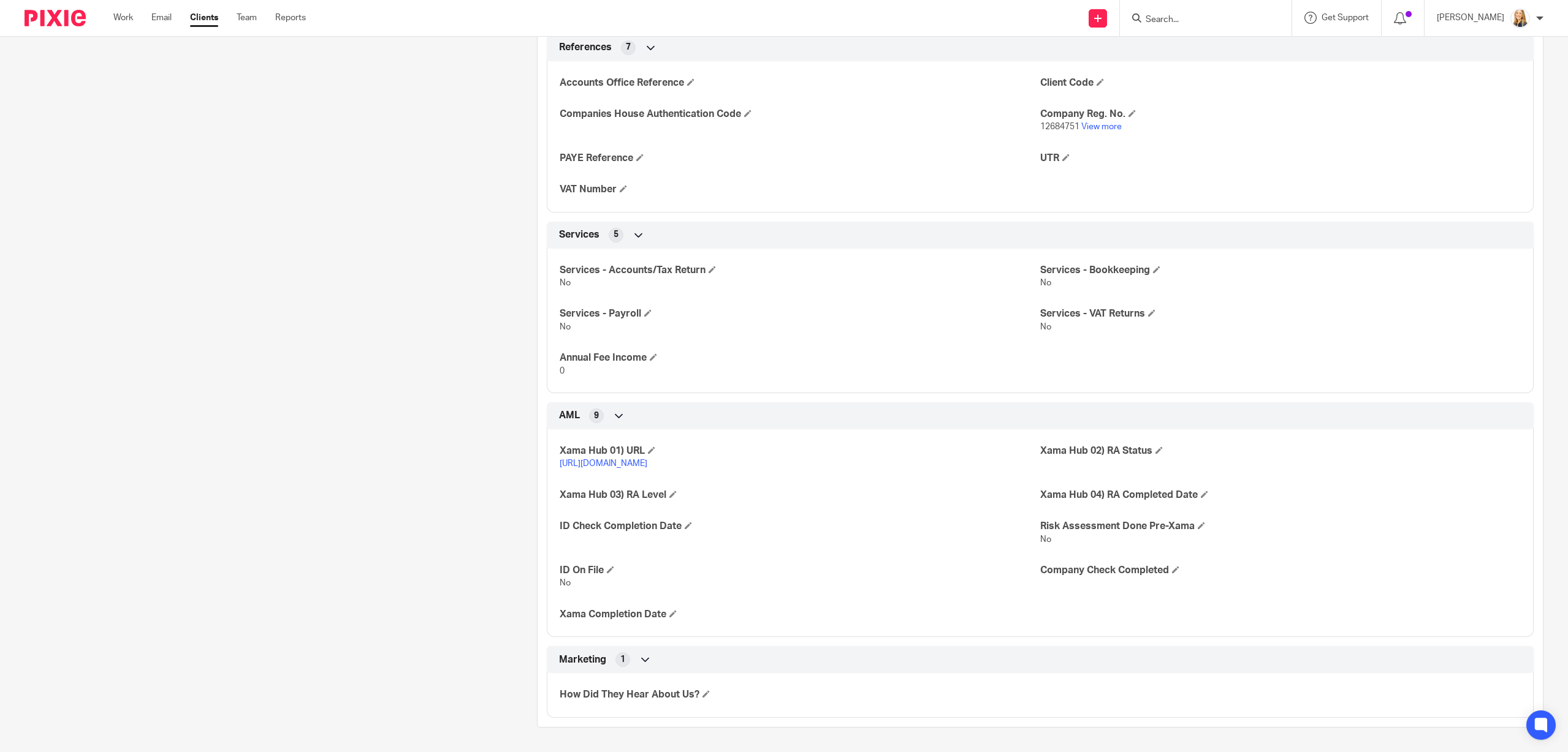
click at [647, 462] on link "[URL][DOMAIN_NAME]" at bounding box center [603, 463] width 88 height 8
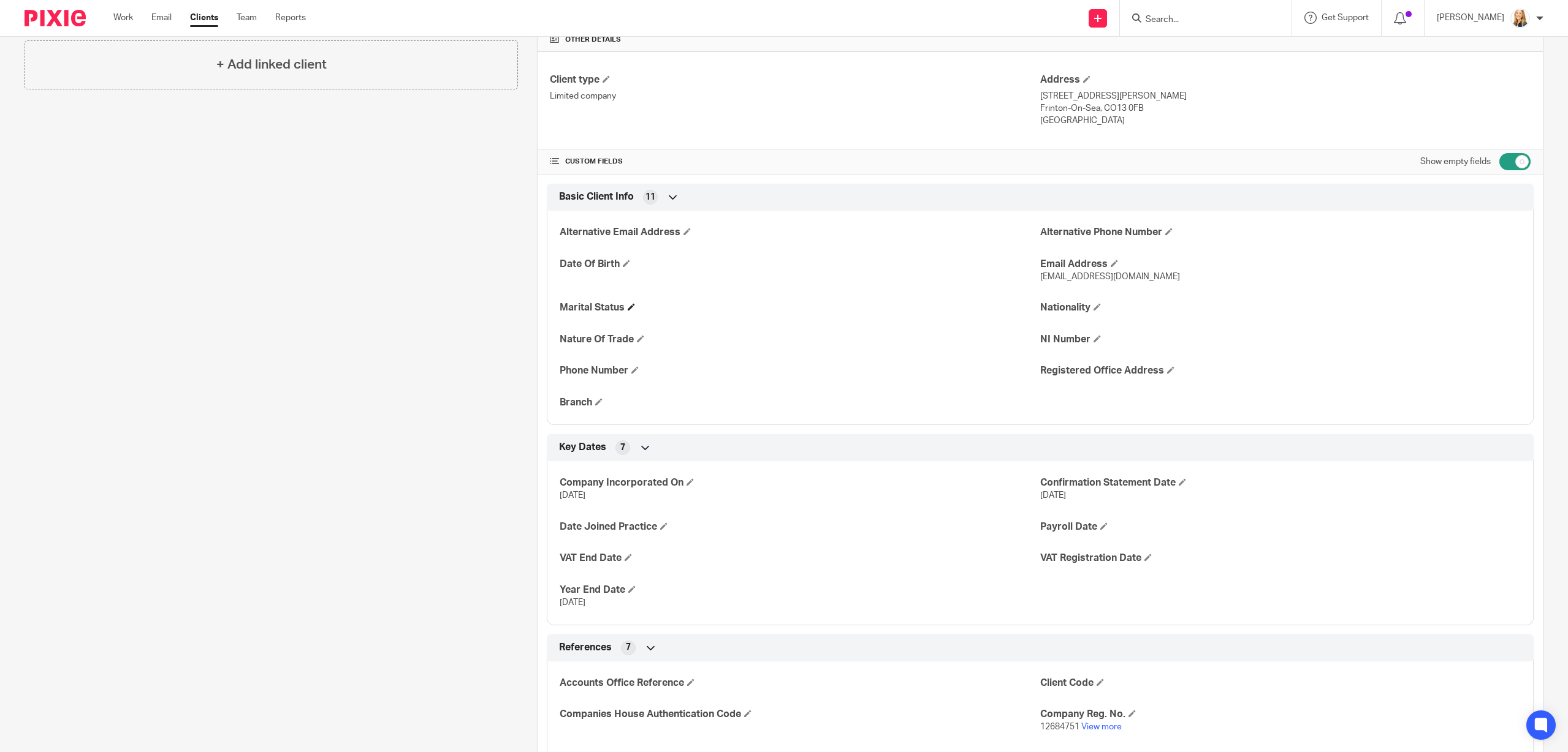
scroll to position [0, 0]
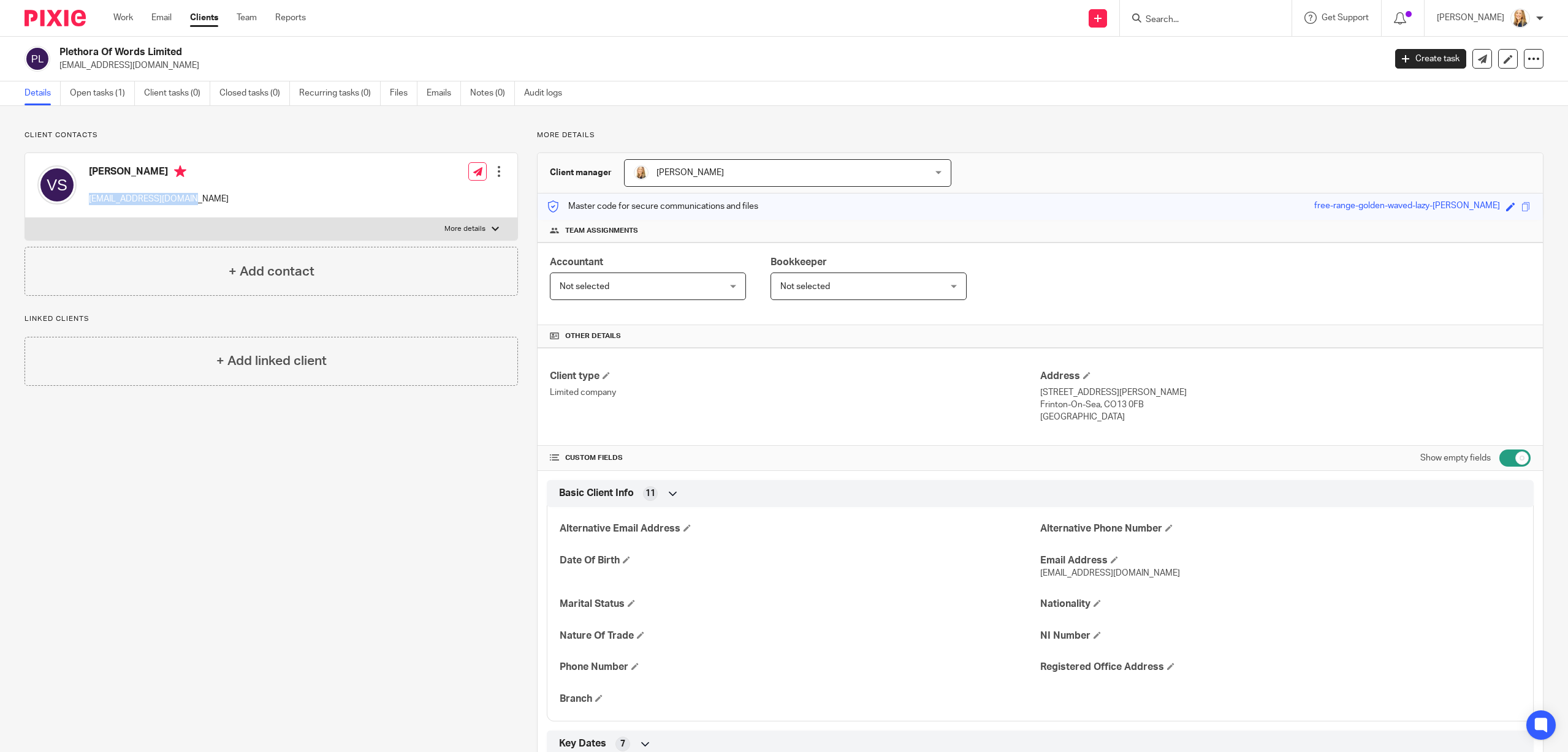
drag, startPoint x: 87, startPoint y: 200, endPoint x: 198, endPoint y: 200, distance: 111.0
click at [198, 200] on div "[PERSON_NAME] [EMAIL_ADDRESS][DOMAIN_NAME] Edit contact Create client from cont…" at bounding box center [272, 186] width 492 height 65
copy p "[EMAIL_ADDRESS][DOMAIN_NAME]"
click at [1047, 396] on p "[STREET_ADDRESS][PERSON_NAME]" at bounding box center [1286, 393] width 491 height 13
drag, startPoint x: 1041, startPoint y: 394, endPoint x: 1108, endPoint y: 397, distance: 67.1
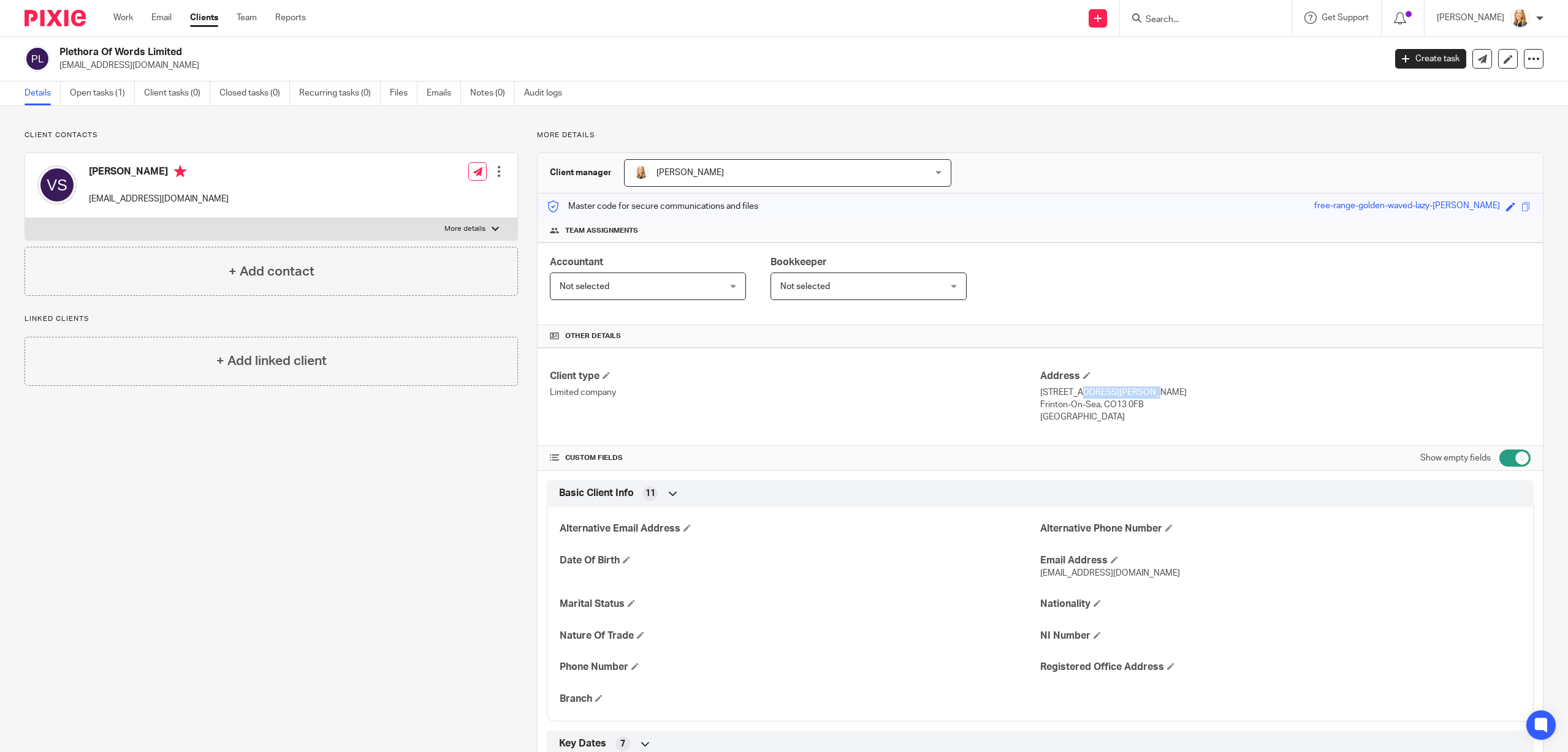
click at [1108, 397] on p "[STREET_ADDRESS][PERSON_NAME]" at bounding box center [1286, 393] width 491 height 13
copy p "1 The Beaumonts"
drag, startPoint x: 1039, startPoint y: 405, endPoint x: 1096, endPoint y: 407, distance: 57.0
click at [1098, 405] on div "Client type Limited company Address [STREET_ADDRESS][PERSON_NAME] Frinton-On-Se…" at bounding box center [1040, 397] width 1005 height 98
drag, startPoint x: 1096, startPoint y: 407, endPoint x: 1069, endPoint y: 407, distance: 27.0
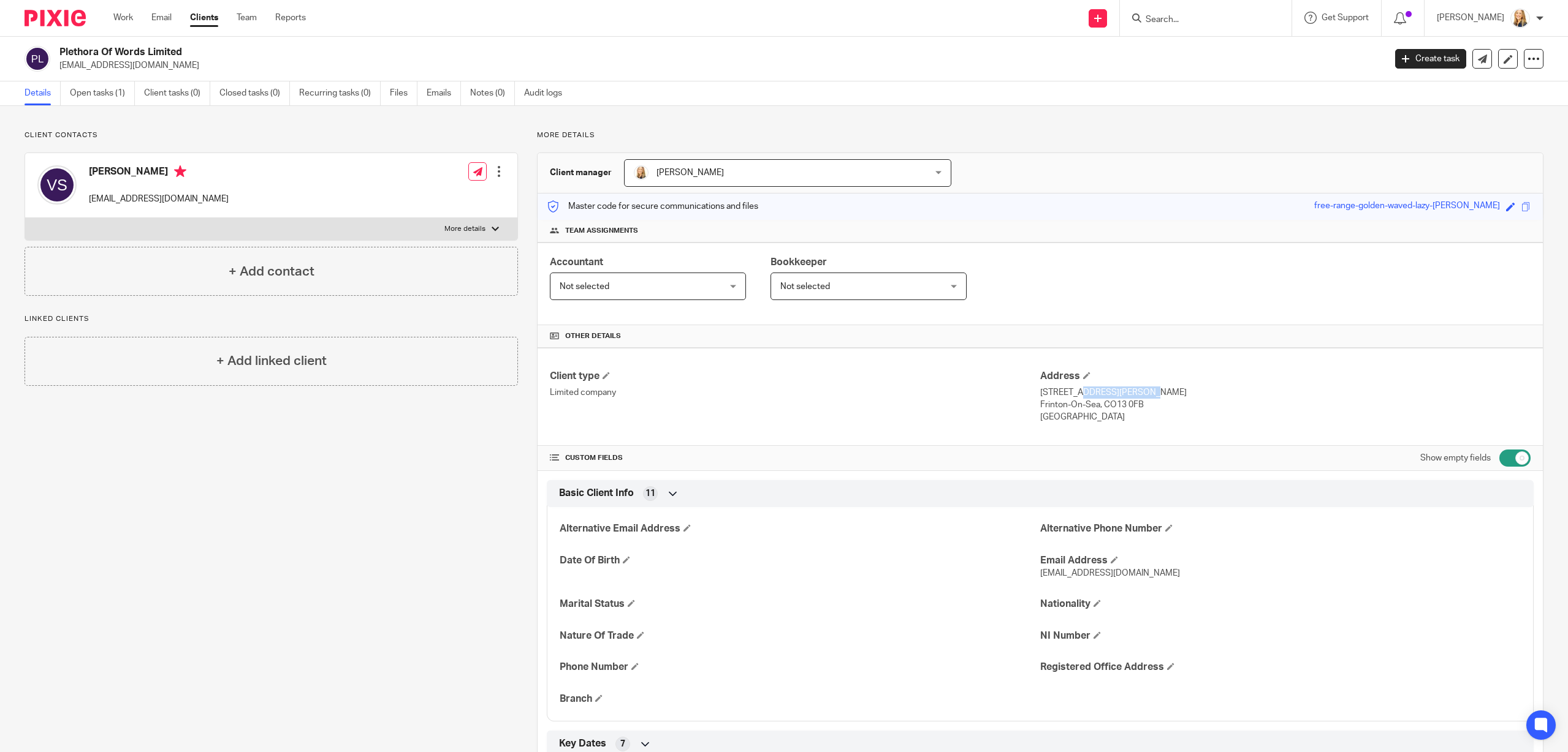
click at [1095, 407] on p "Frinton-On-Sea, CO13 0FB" at bounding box center [1286, 405] width 491 height 13
drag, startPoint x: 1041, startPoint y: 405, endPoint x: 1099, endPoint y: 405, distance: 58.0
click at [1099, 405] on p "Frinton-On-Sea, CO13 0FB" at bounding box center [1286, 405] width 491 height 13
copy p "Frinton-On-Sea"
drag, startPoint x: 1105, startPoint y: 408, endPoint x: 1161, endPoint y: 407, distance: 56.0
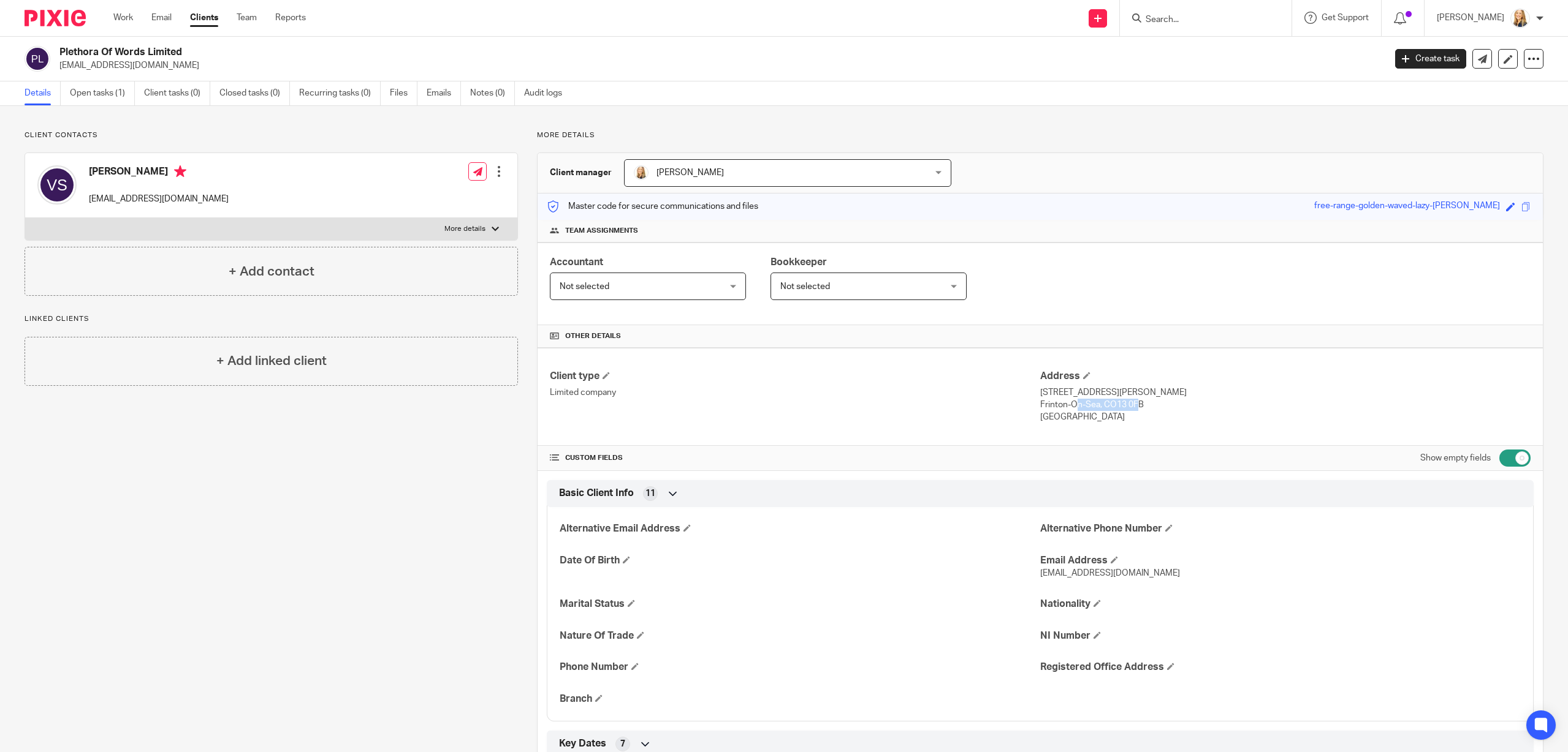
click at [1161, 407] on p "Frinton-On-Sea, CO13 0FB" at bounding box center [1286, 405] width 491 height 13
copy p "CO13 0FB"
